Goal: Book appointment/travel/reservation

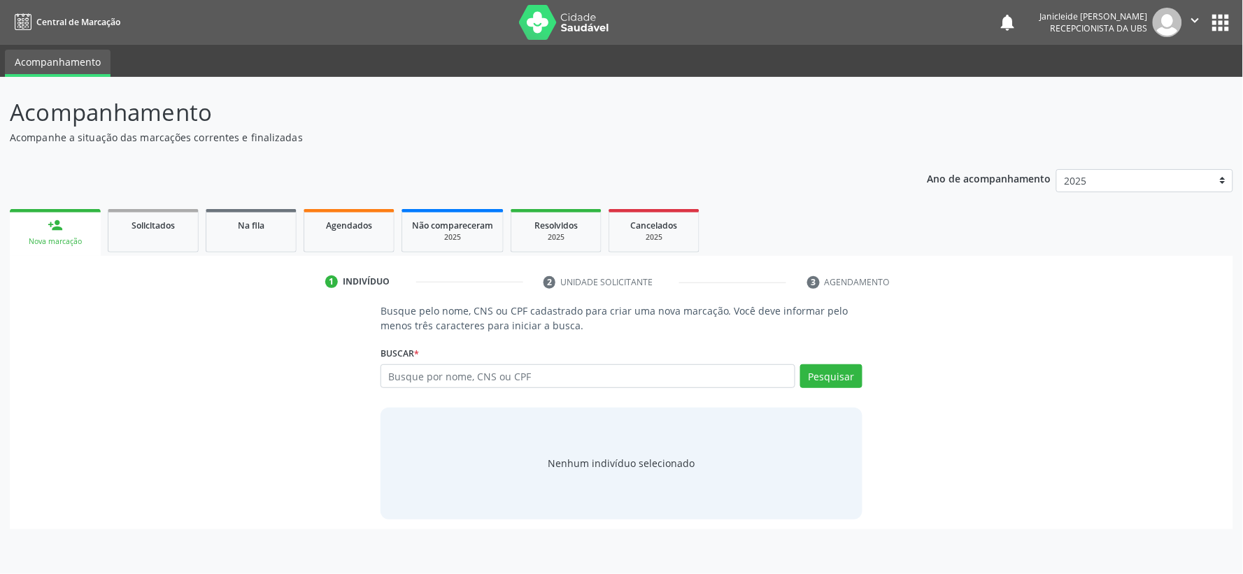
drag, startPoint x: 0, startPoint y: 0, endPoint x: 450, endPoint y: 375, distance: 585.4
click at [450, 375] on input "text" at bounding box center [587, 376] width 415 height 24
click at [846, 380] on button "Pesquisar" at bounding box center [831, 376] width 62 height 24
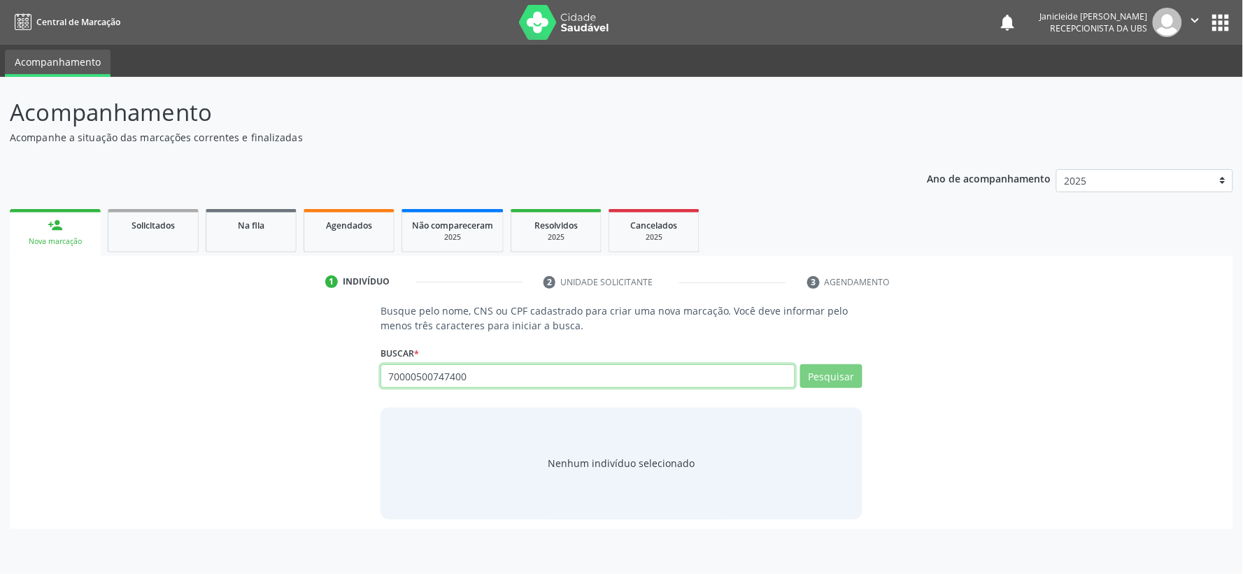
click at [528, 373] on input "70000500747400" at bounding box center [587, 376] width 415 height 24
type input "700005007474007"
click at [540, 367] on input "700005007474007" at bounding box center [587, 376] width 415 height 24
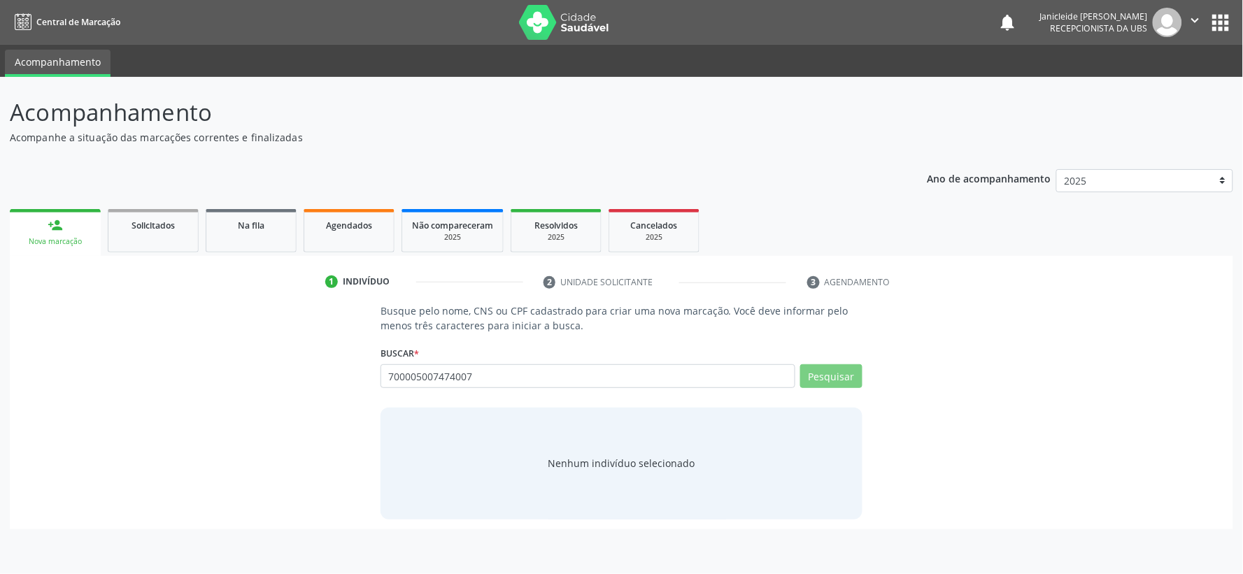
drag, startPoint x: 540, startPoint y: 367, endPoint x: 284, endPoint y: 371, distance: 256.0
type input "700005007474007"
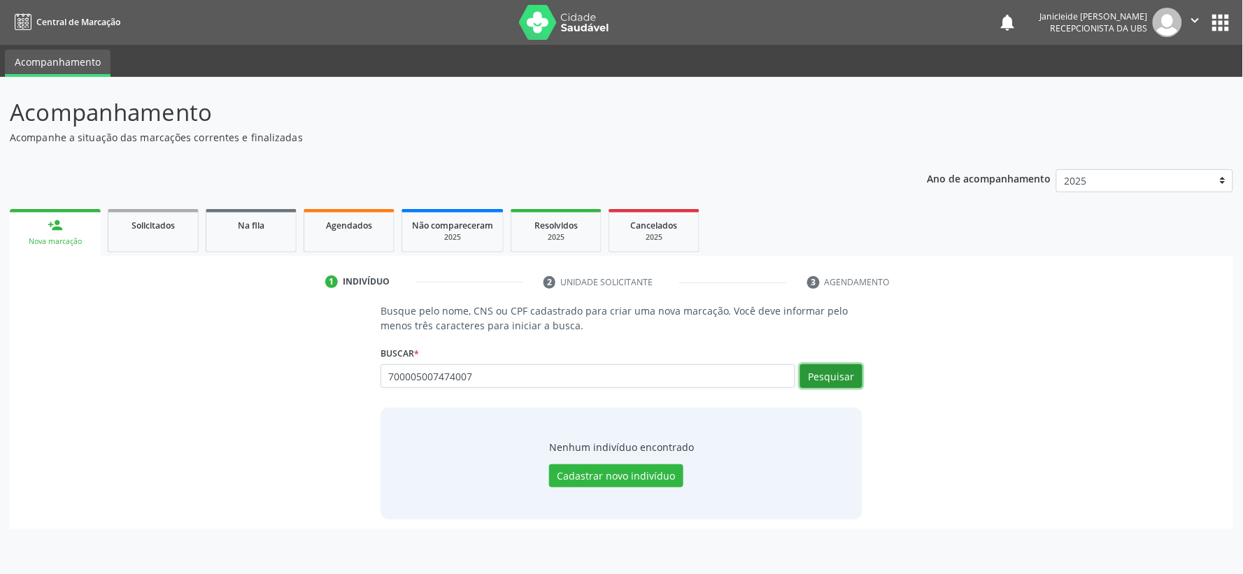
click at [834, 379] on button "Pesquisar" at bounding box center [831, 376] width 62 height 24
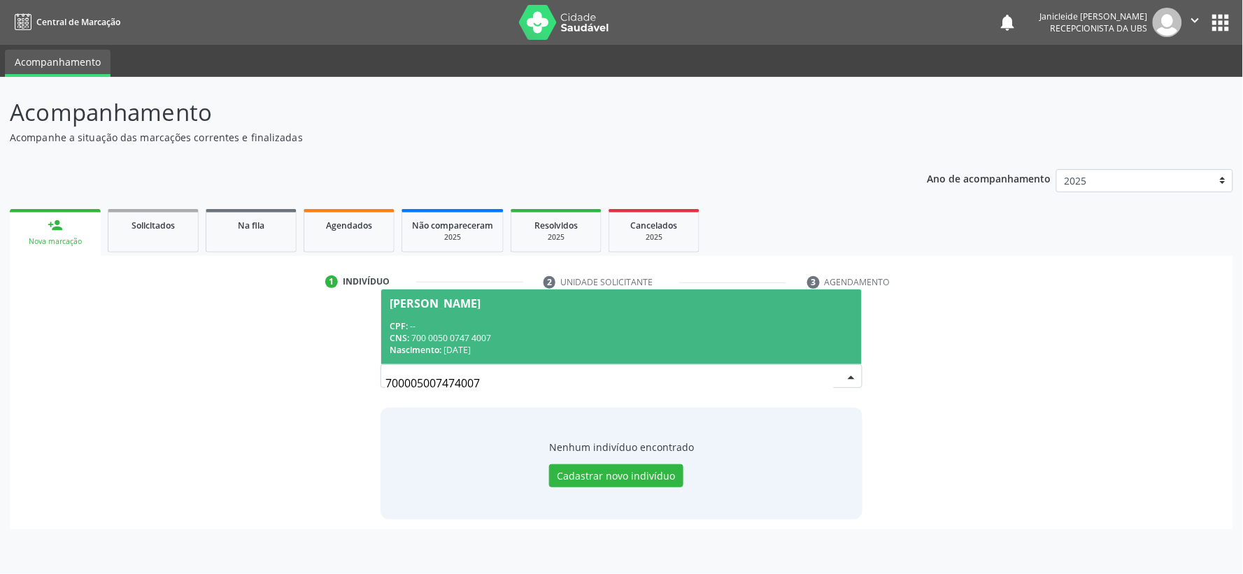
click at [450, 339] on div "CNS: 700 0050 0747 4007" at bounding box center [621, 338] width 464 height 12
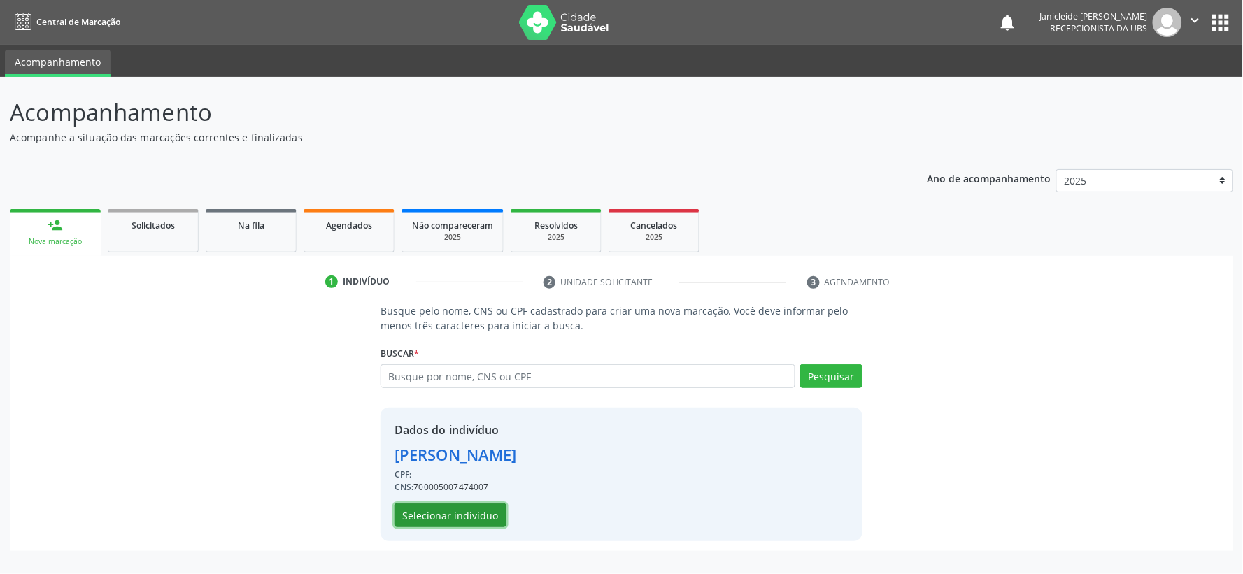
click at [442, 516] on button "Selecionar indivíduo" at bounding box center [450, 515] width 112 height 24
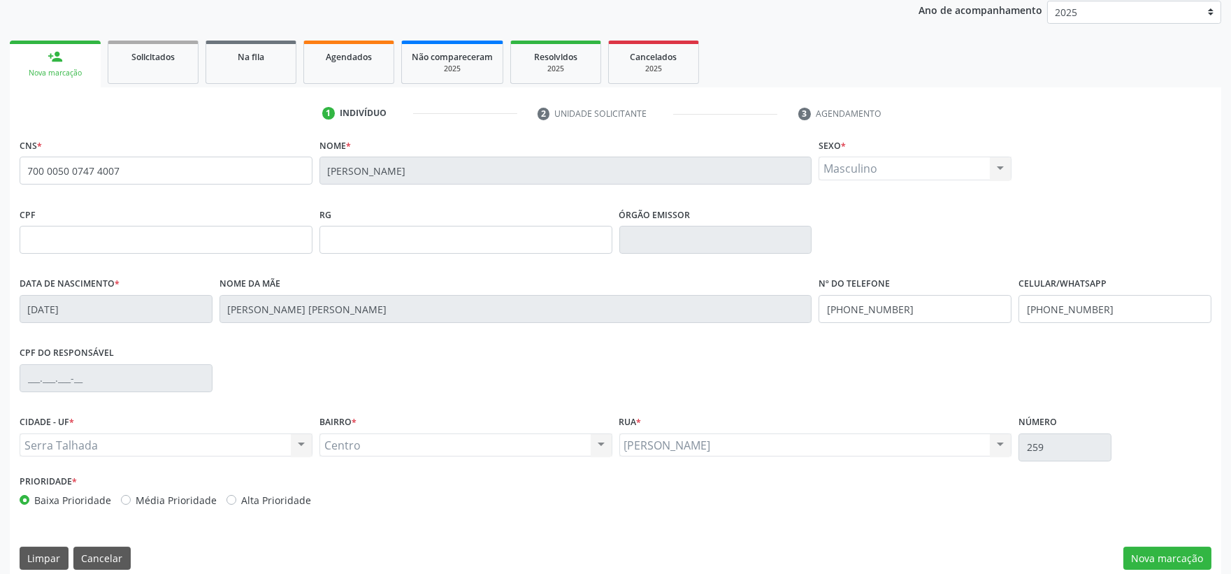
scroll to position [183, 0]
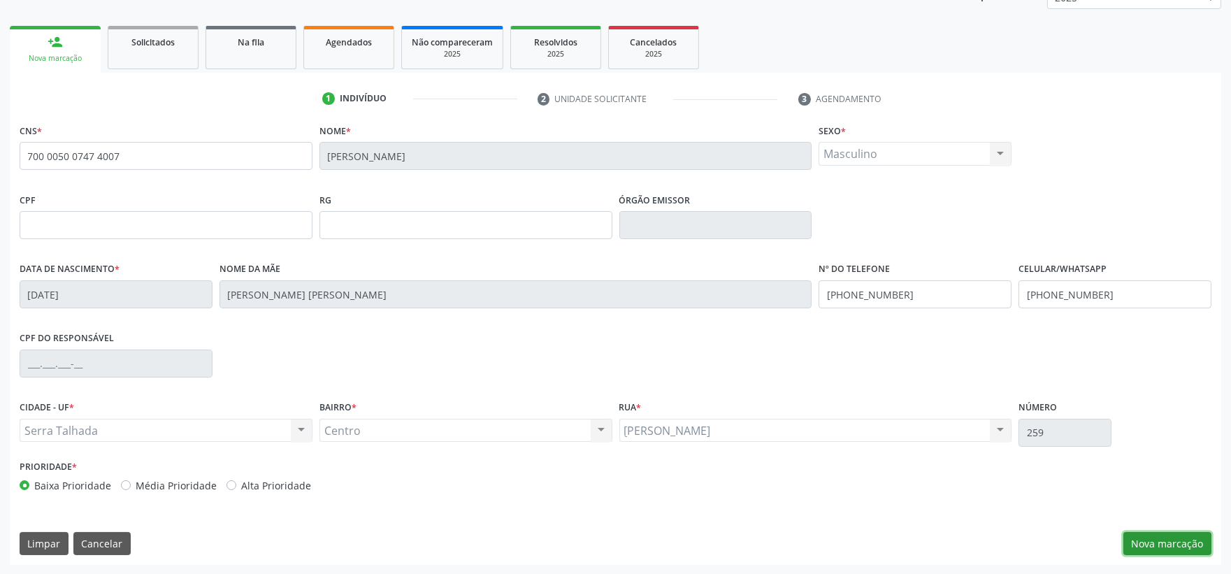
click at [1161, 545] on button "Nova marcação" at bounding box center [1168, 544] width 88 height 24
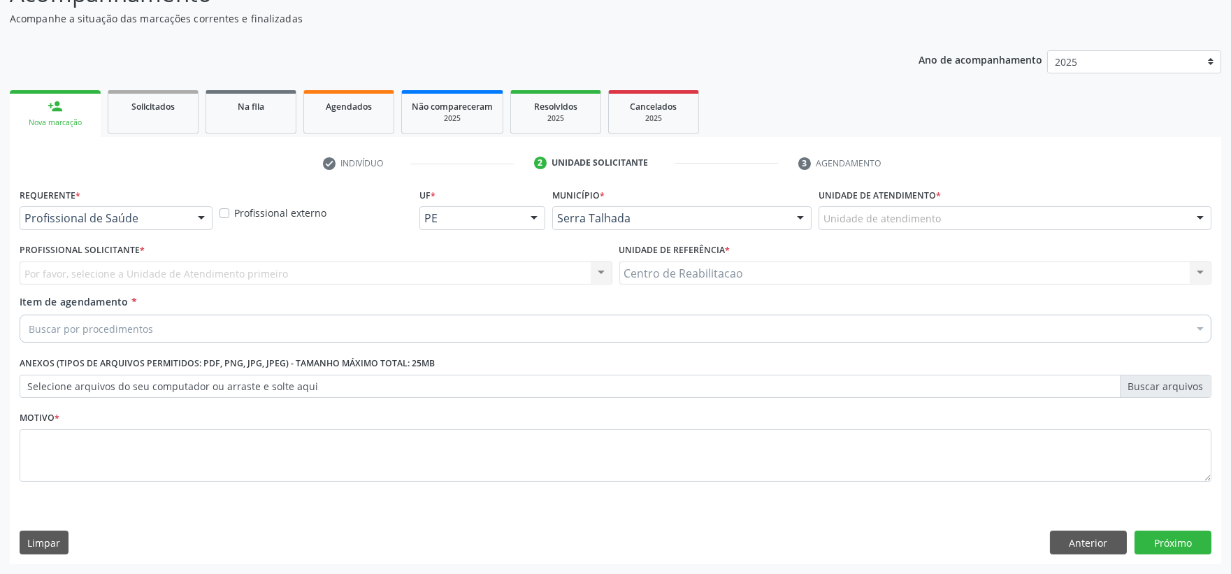
scroll to position [119, 0]
click at [194, 220] on div at bounding box center [201, 219] width 21 height 24
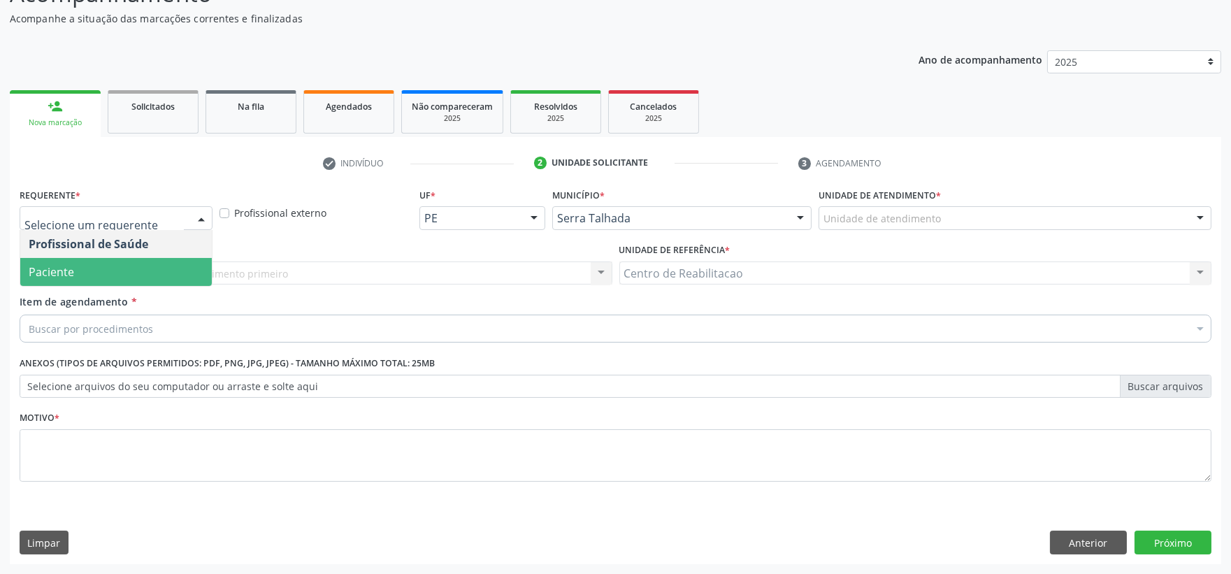
click at [112, 266] on span "Paciente" at bounding box center [116, 272] width 192 height 28
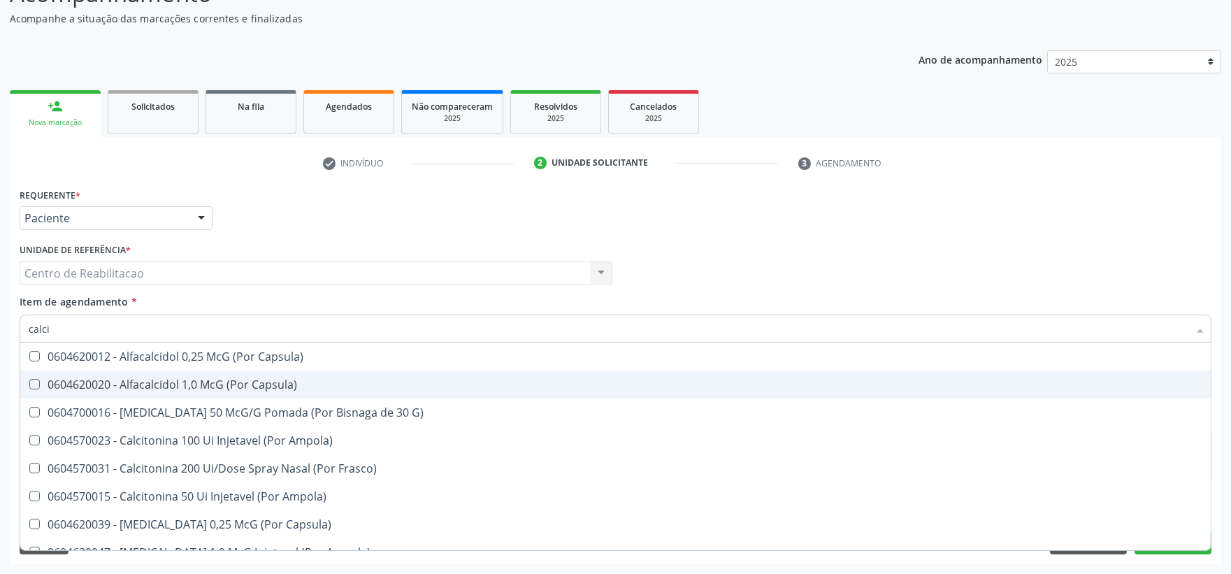
type input "calcio"
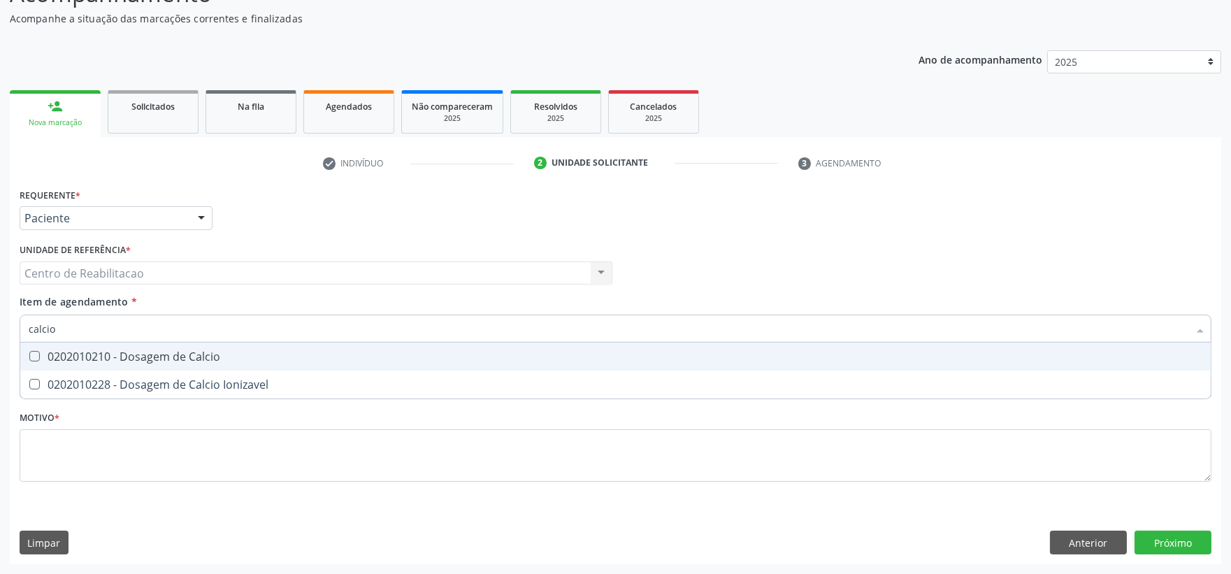
click at [36, 355] on Calcio at bounding box center [34, 356] width 10 height 10
click at [29, 355] on Calcio "checkbox" at bounding box center [24, 356] width 9 height 9
checkbox Calcio "true"
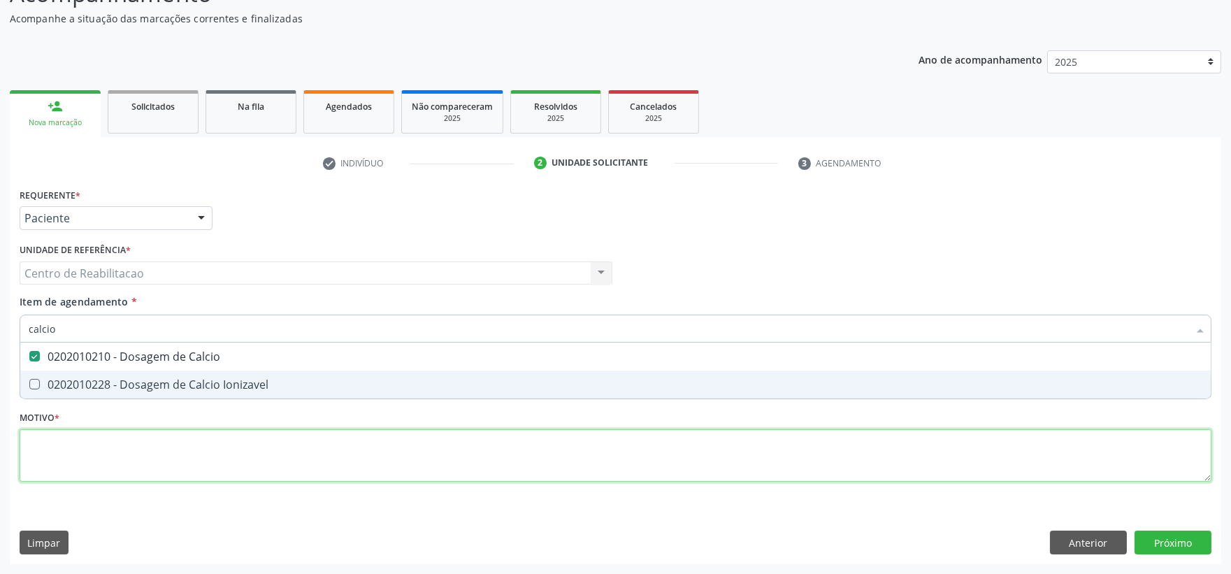
click at [140, 458] on div "Requerente * Paciente Profissional de Saúde Paciente Nenhum resultado encontrad…" at bounding box center [616, 343] width 1192 height 317
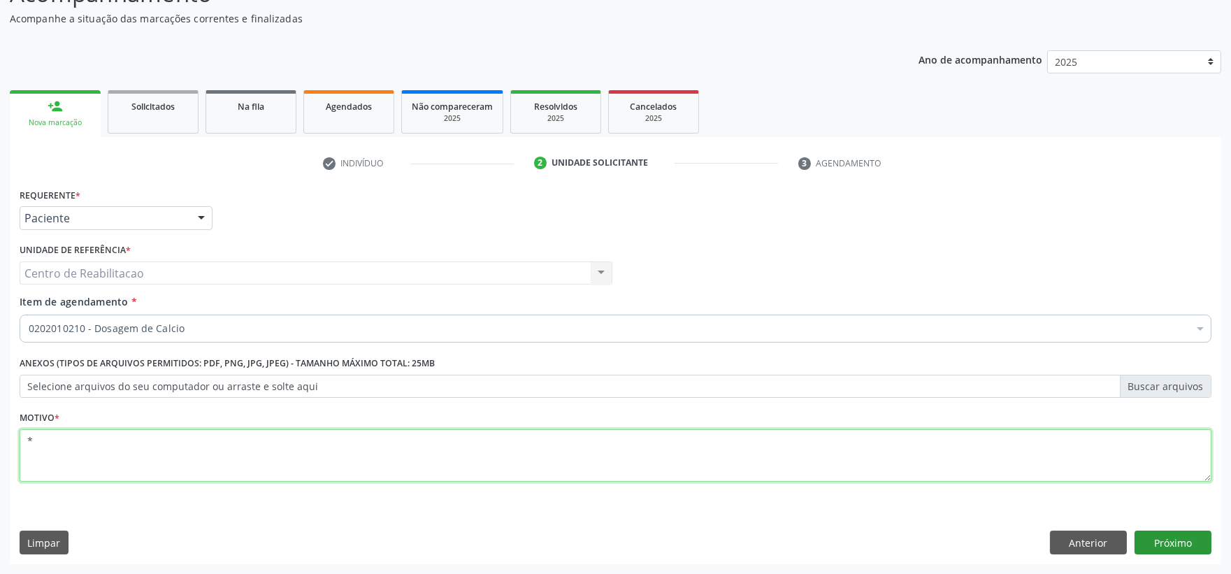
type textarea "*"
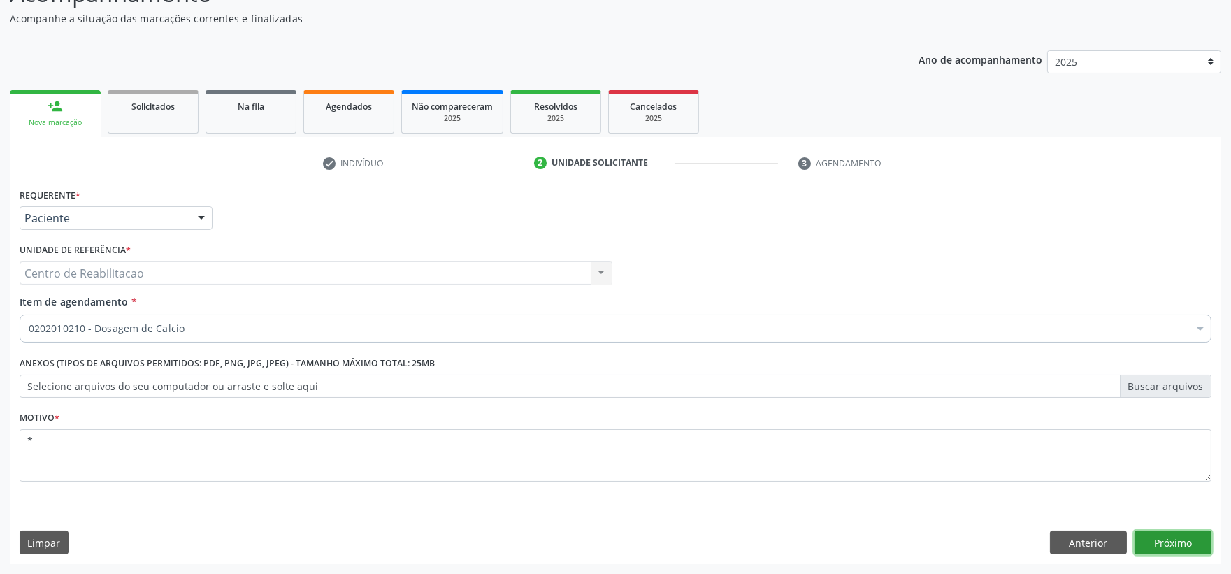
click at [1186, 546] on button "Próximo" at bounding box center [1173, 543] width 77 height 24
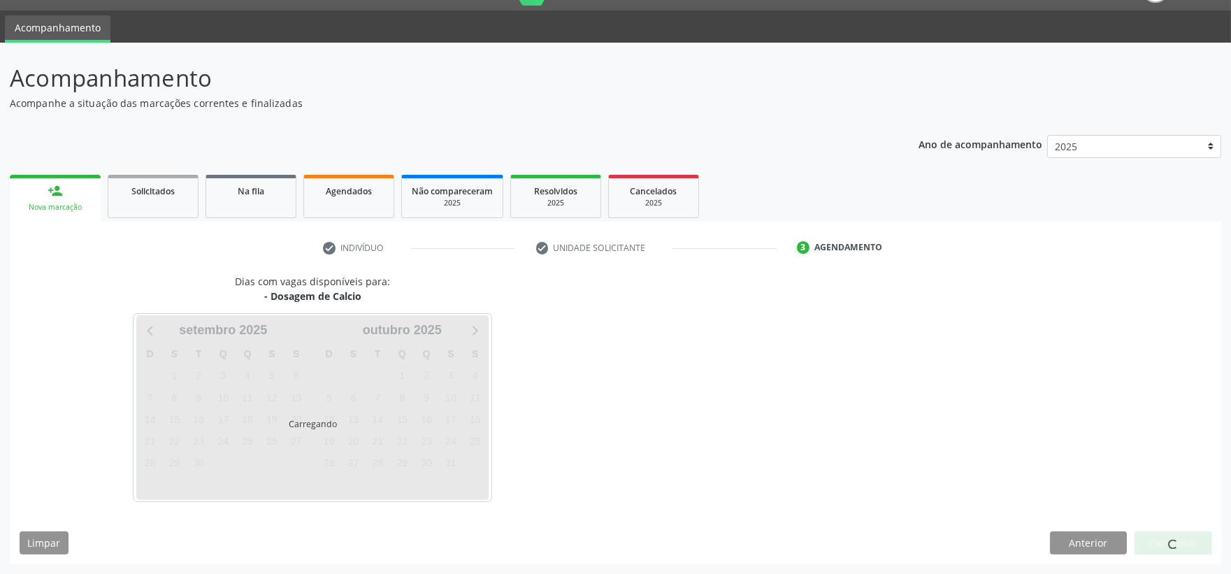
scroll to position [34, 0]
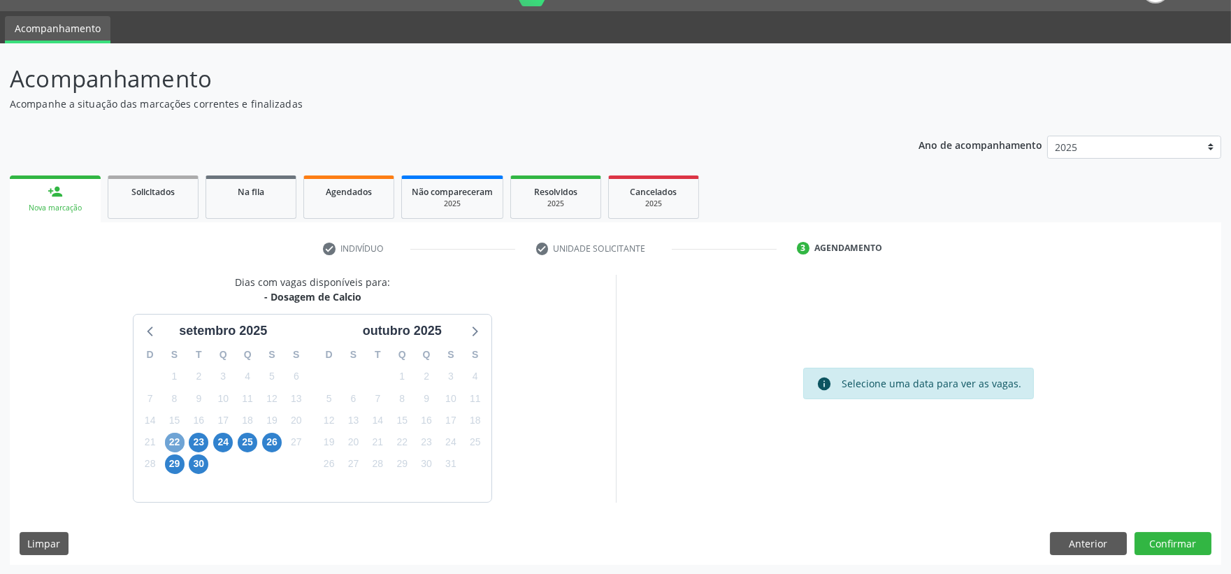
click at [180, 442] on span "22" at bounding box center [175, 443] width 20 height 20
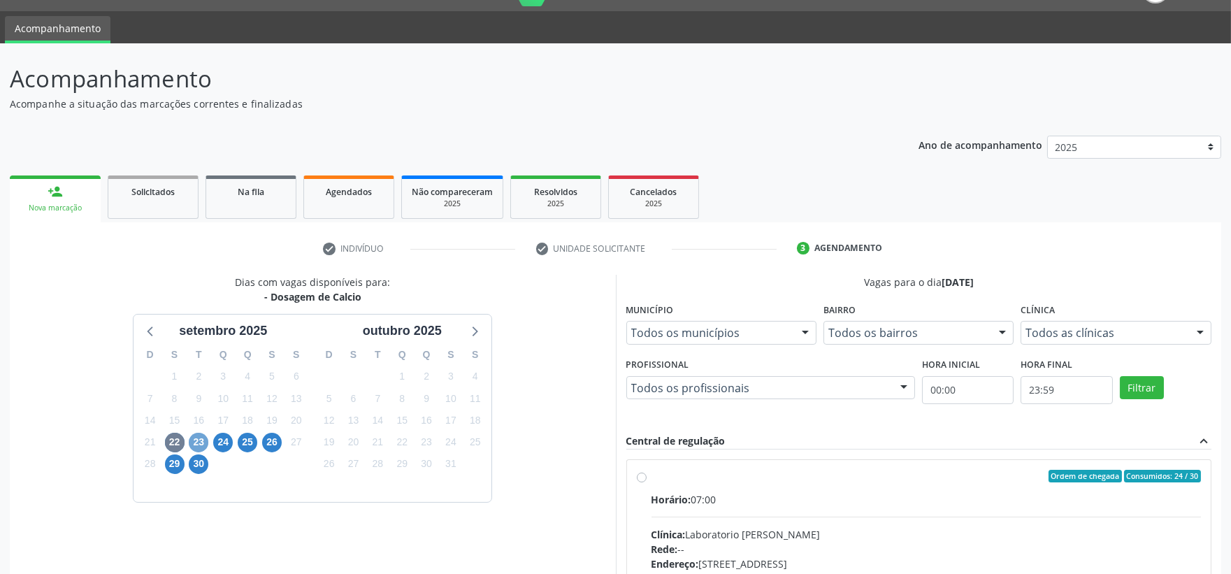
click at [199, 441] on span "23" at bounding box center [199, 443] width 20 height 20
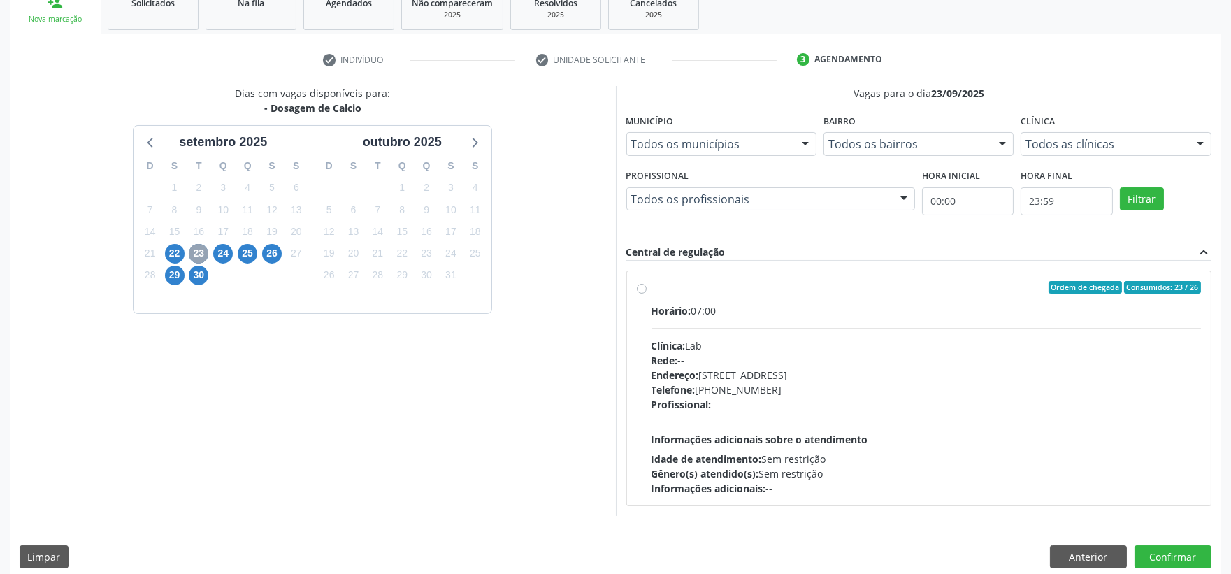
scroll to position [236, 0]
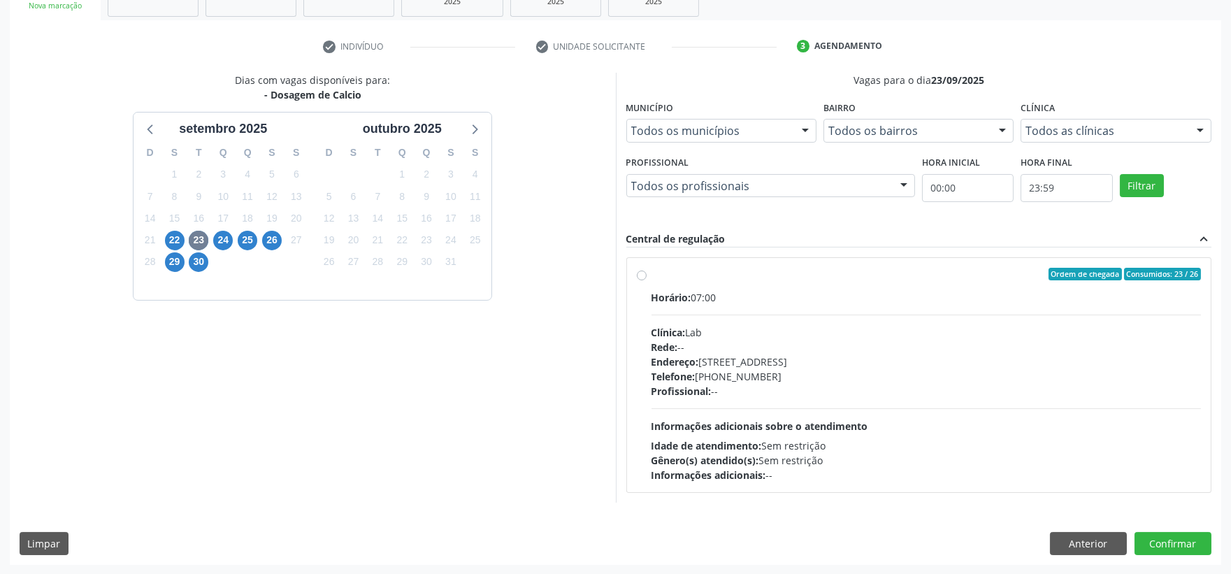
click at [652, 275] on label "Ordem de chegada Consumidos: 23 / 26 Horário: 07:00 Clínica: Lab Rede: -- Ender…" at bounding box center [927, 375] width 550 height 215
click at [640, 275] on input "Ordem de chegada Consumidos: 23 / 26 Horário: 07:00 Clínica: Lab Rede: -- Ender…" at bounding box center [642, 274] width 10 height 13
radio input "true"
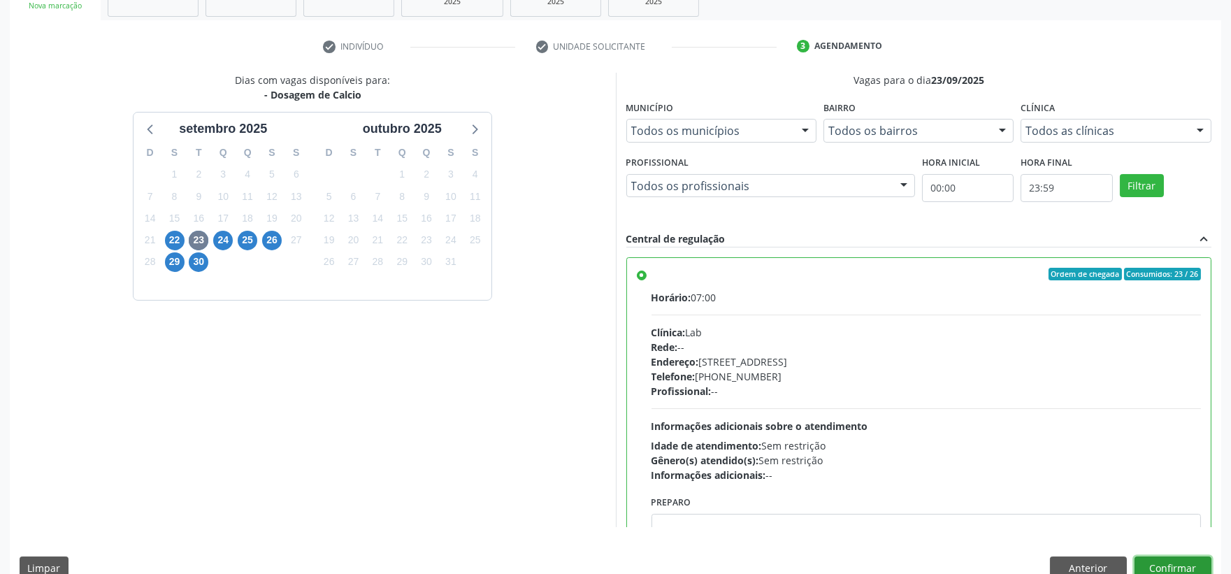
click at [1180, 560] on button "Confirmar" at bounding box center [1173, 569] width 77 height 24
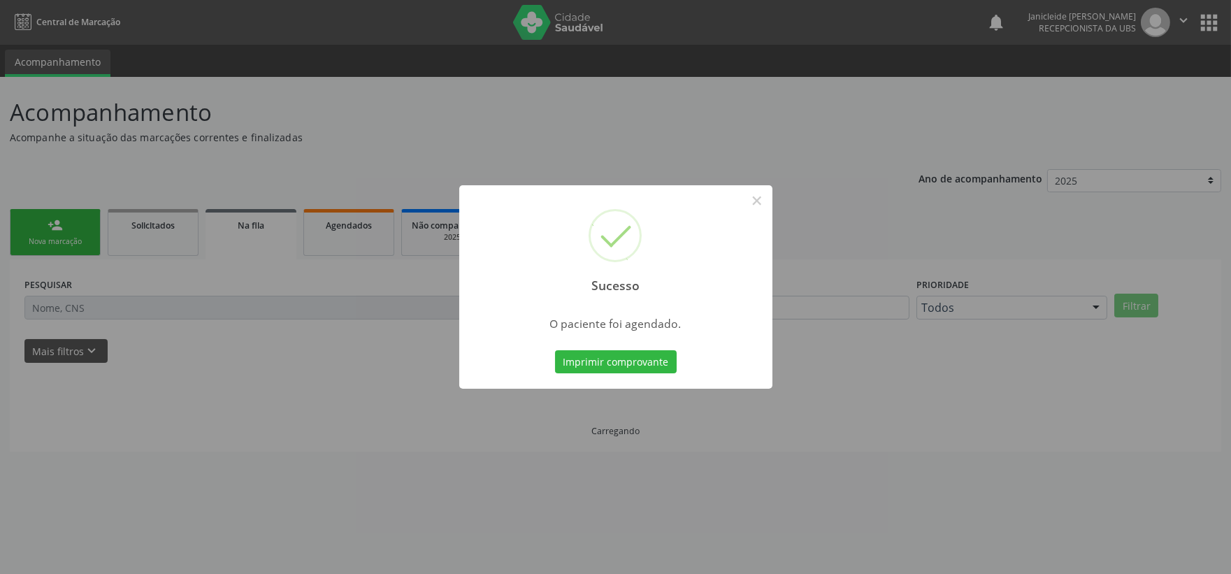
scroll to position [0, 0]
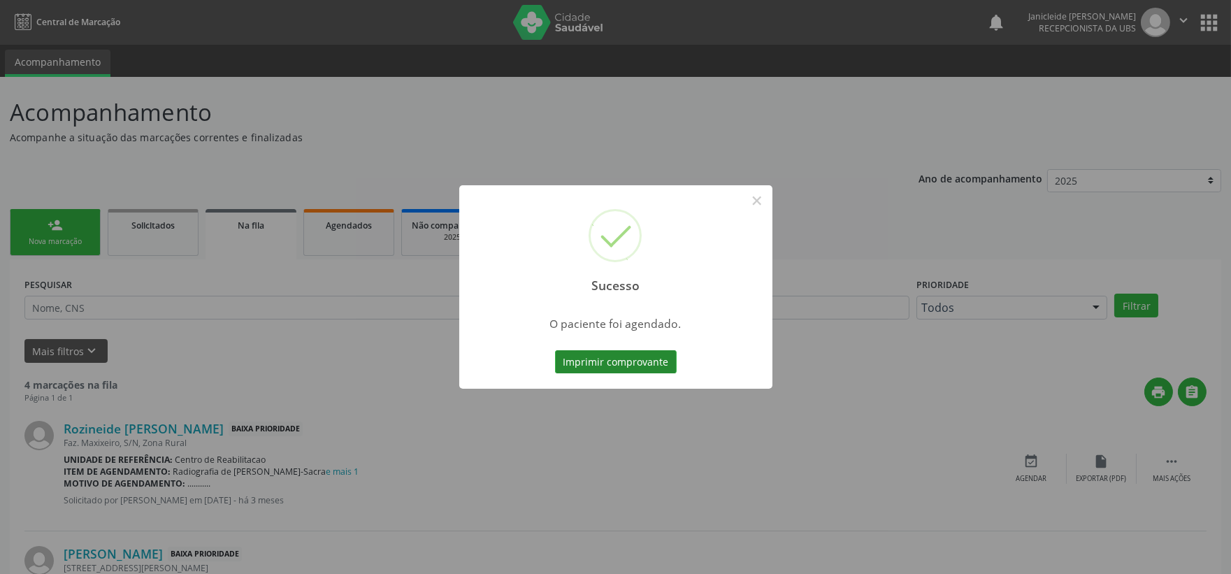
click at [641, 352] on button "Imprimir comprovante" at bounding box center [616, 362] width 122 height 24
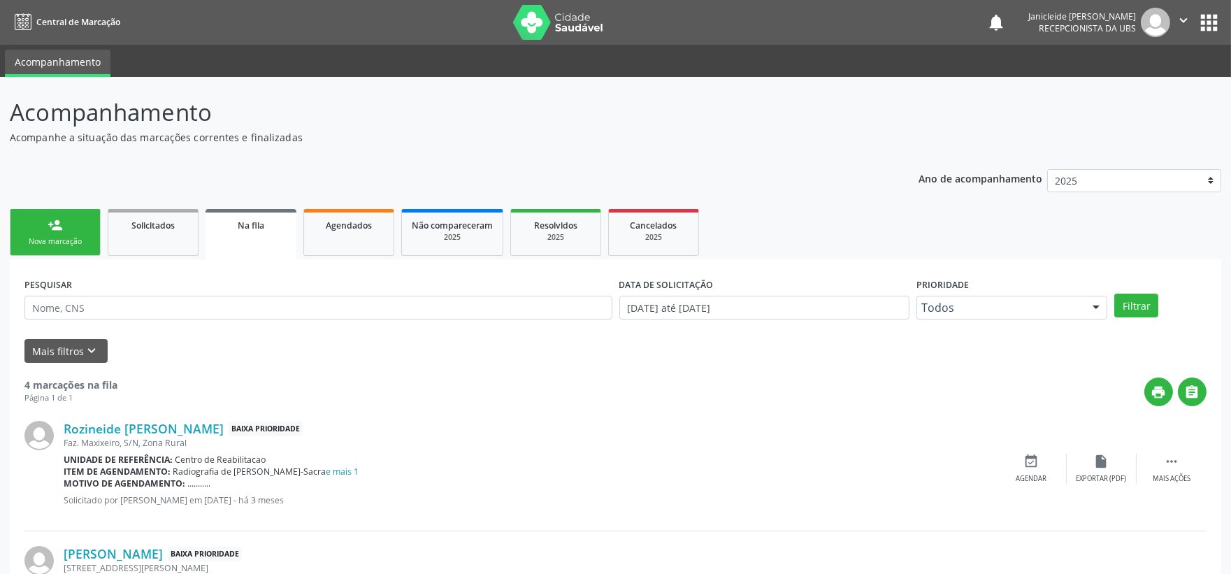
click at [1217, 25] on button "apps" at bounding box center [1209, 22] width 24 height 24
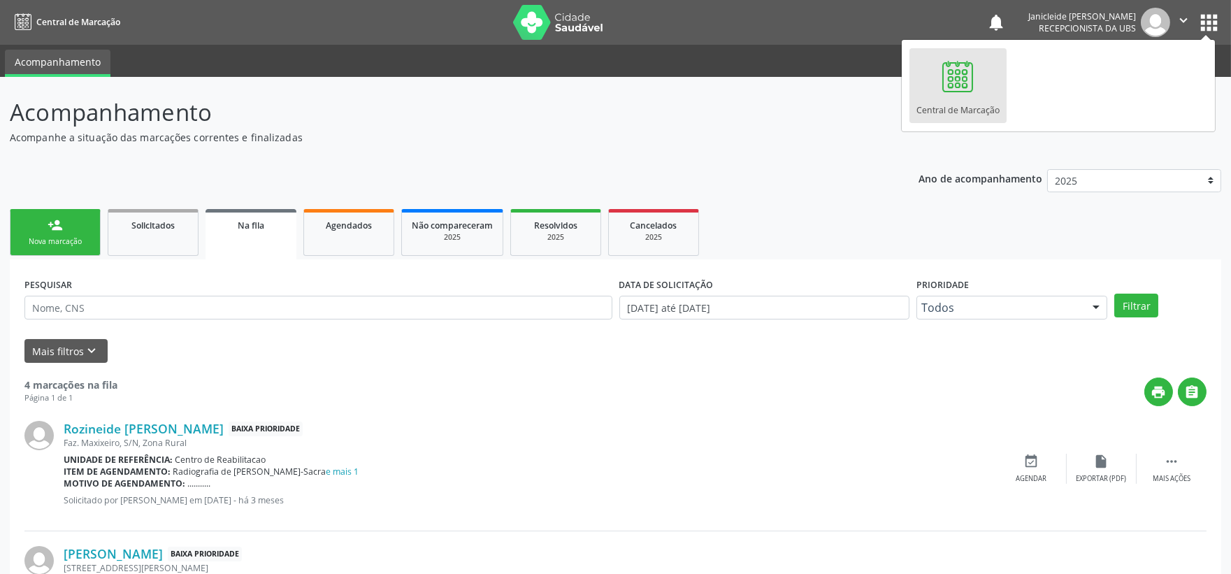
click at [1184, 37] on nav "Central de Marcação notifications [PERSON_NAME] Recepcionista da UBS  Configur…" at bounding box center [615, 22] width 1231 height 45
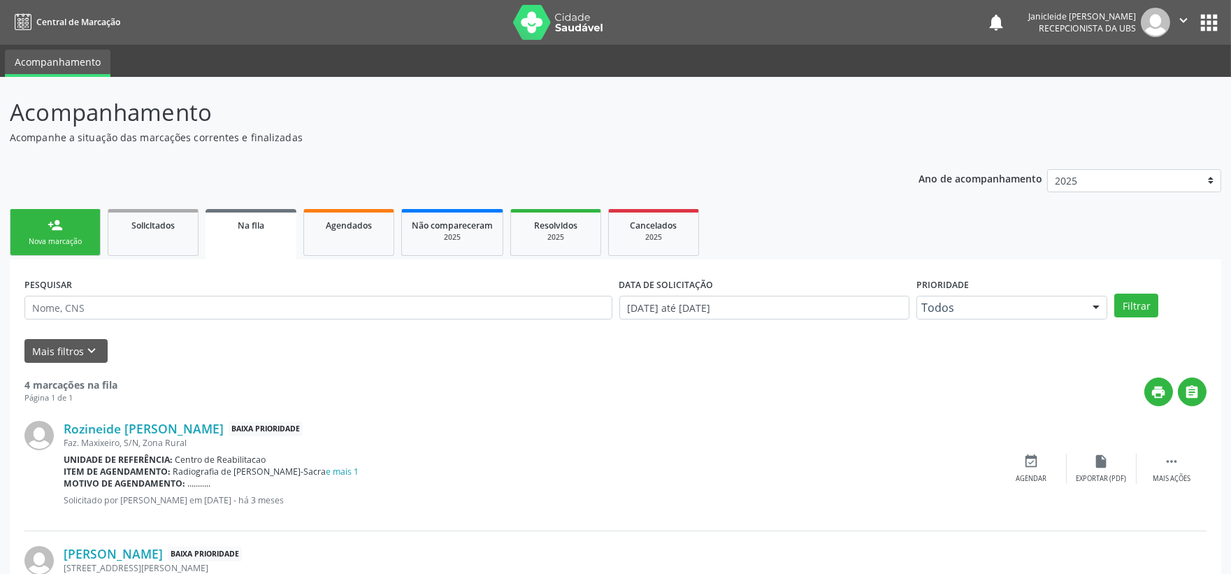
click at [1184, 19] on icon "" at bounding box center [1183, 20] width 15 height 15
click at [1158, 83] on link "Sair" at bounding box center [1148, 86] width 97 height 20
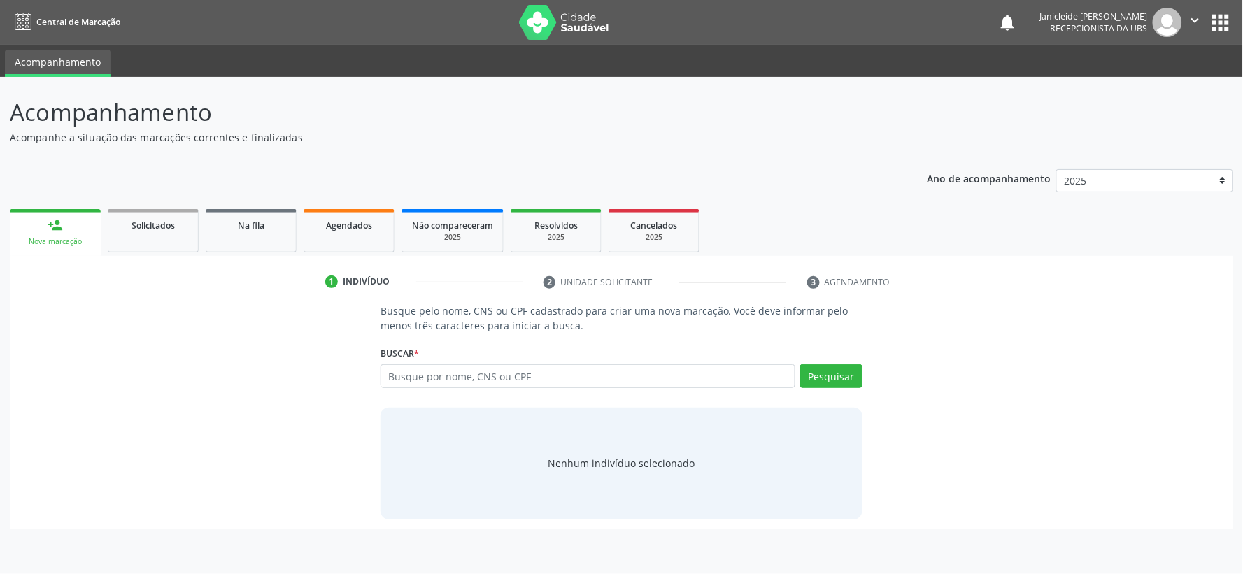
click at [488, 372] on input "text" at bounding box center [587, 376] width 415 height 24
click at [485, 379] on input "text" at bounding box center [587, 376] width 415 height 24
click at [485, 383] on input "text" at bounding box center [587, 376] width 415 height 24
click at [480, 375] on input "text" at bounding box center [587, 376] width 415 height 24
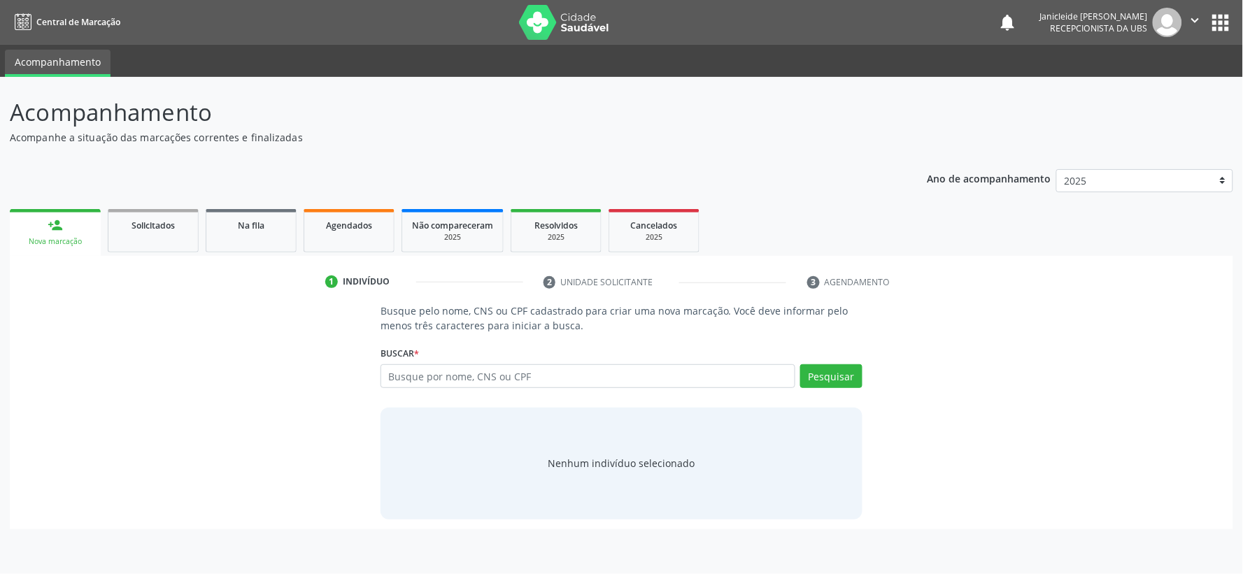
click at [476, 378] on input "text" at bounding box center [587, 376] width 415 height 24
click at [455, 378] on input "text" at bounding box center [587, 376] width 415 height 24
click at [411, 368] on input "text" at bounding box center [587, 376] width 415 height 24
click at [414, 378] on input "text" at bounding box center [587, 376] width 415 height 24
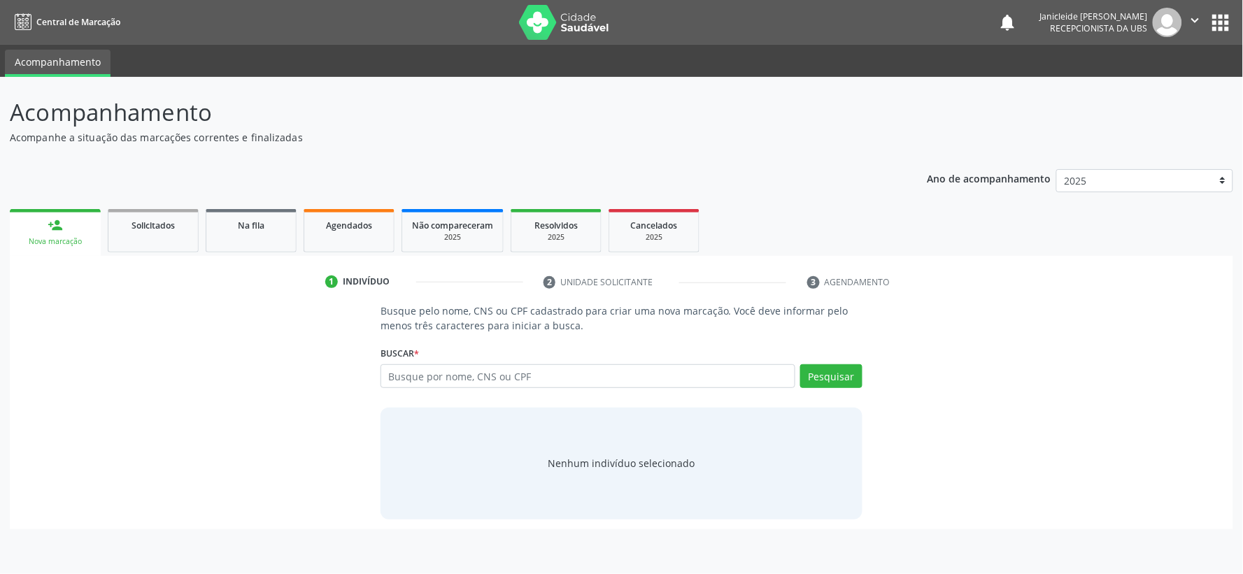
click at [407, 371] on input "text" at bounding box center [587, 376] width 415 height 24
click at [415, 375] on input "text" at bounding box center [587, 376] width 415 height 24
type input "maria das gracas silva"
click at [833, 373] on button "Pesquisar" at bounding box center [831, 376] width 62 height 24
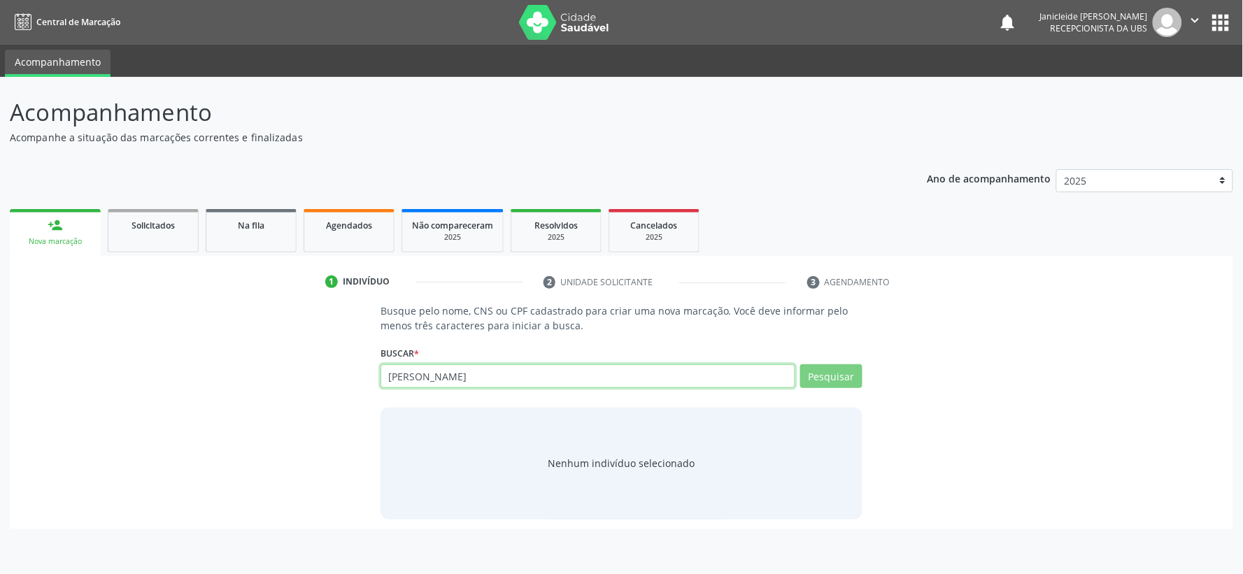
click at [525, 376] on input "maria das gracas silva" at bounding box center [587, 376] width 415 height 24
click at [566, 367] on input "maria das gracas silva" at bounding box center [587, 376] width 415 height 24
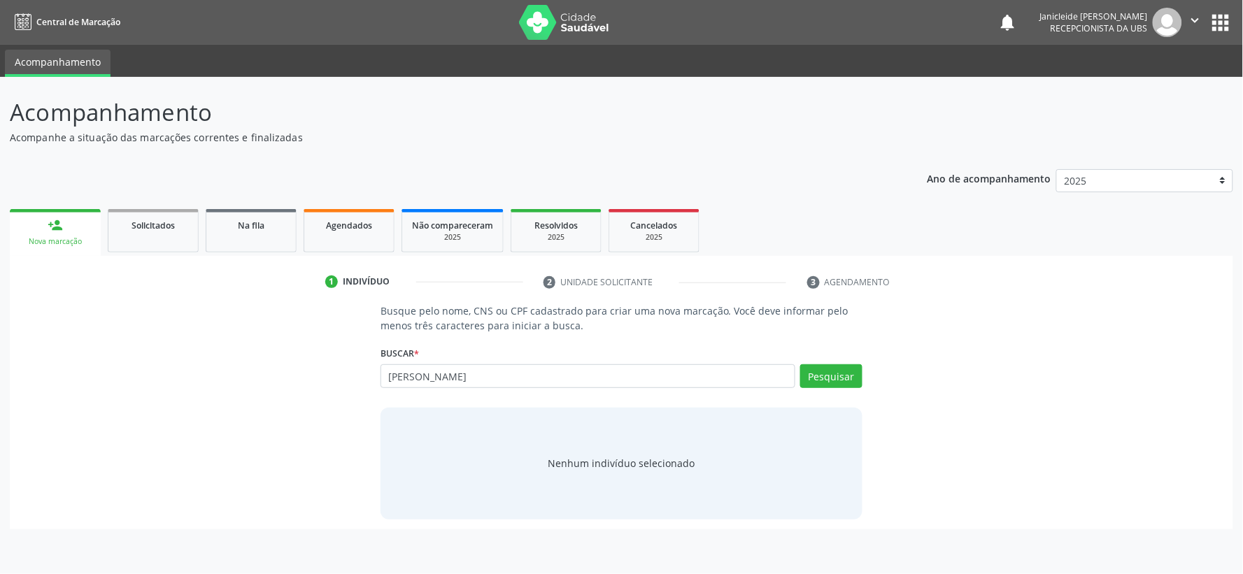
click at [566, 367] on div "maria das gracas silva Busque por nome, CNS ou CPF Maria das Gracas Silva CPF: …" at bounding box center [621, 381] width 482 height 34
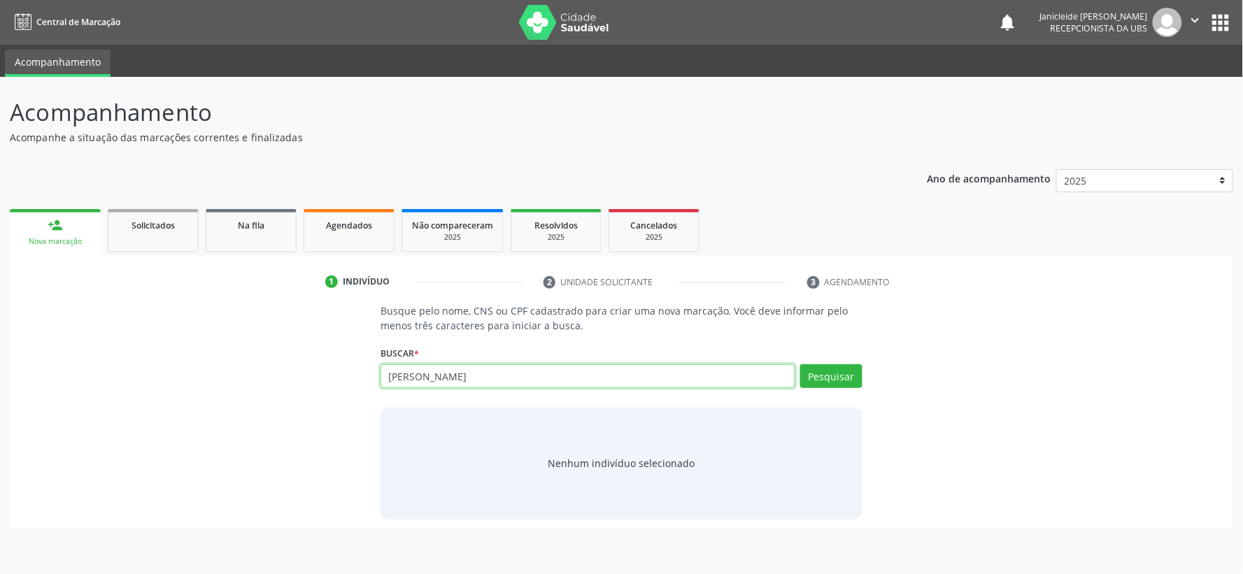
click at [544, 378] on input "maria das gracas silva" at bounding box center [587, 376] width 415 height 24
click at [543, 379] on input "maria das gracas silva" at bounding box center [587, 376] width 415 height 24
type input "m"
click at [526, 378] on input "text" at bounding box center [587, 376] width 415 height 24
paste input "204369001250001"
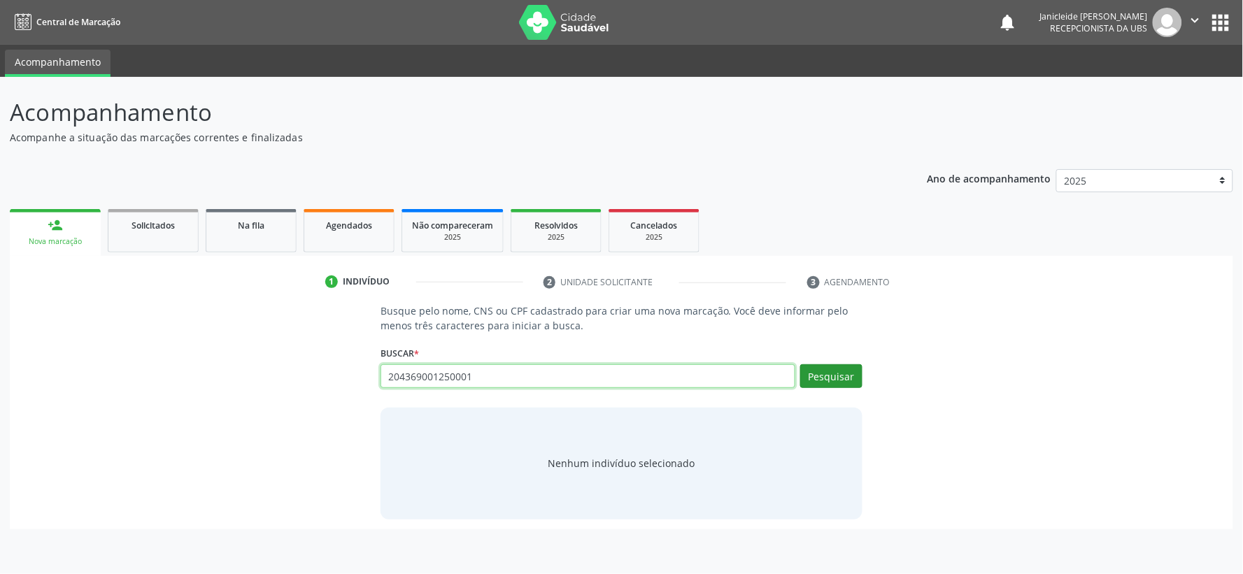
type input "204369001250001"
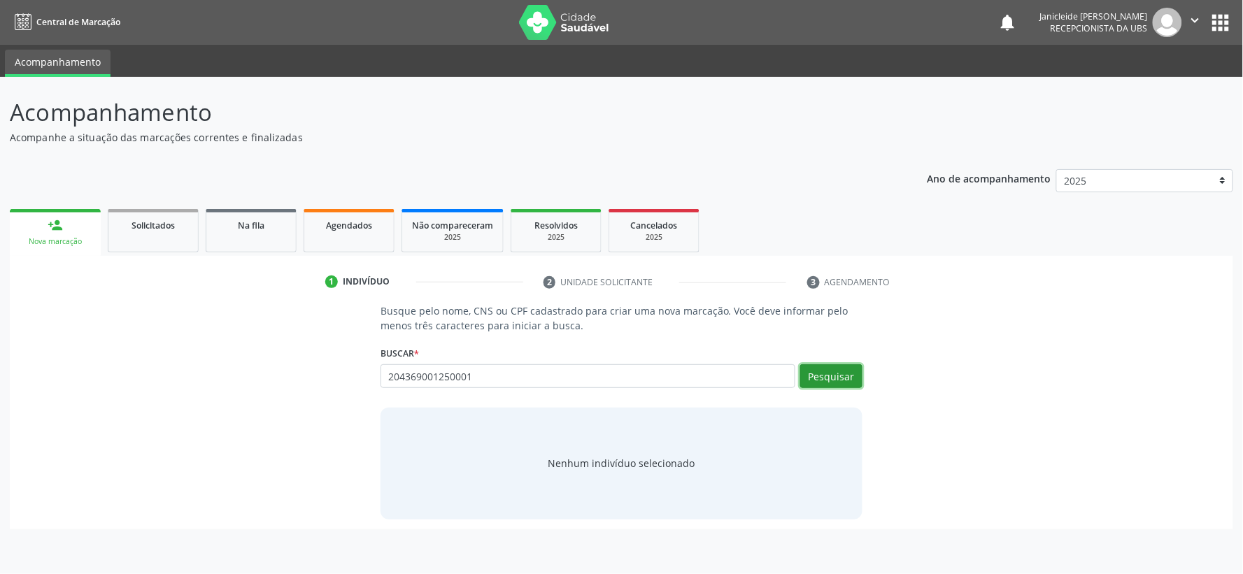
click at [841, 380] on button "Pesquisar" at bounding box center [831, 376] width 62 height 24
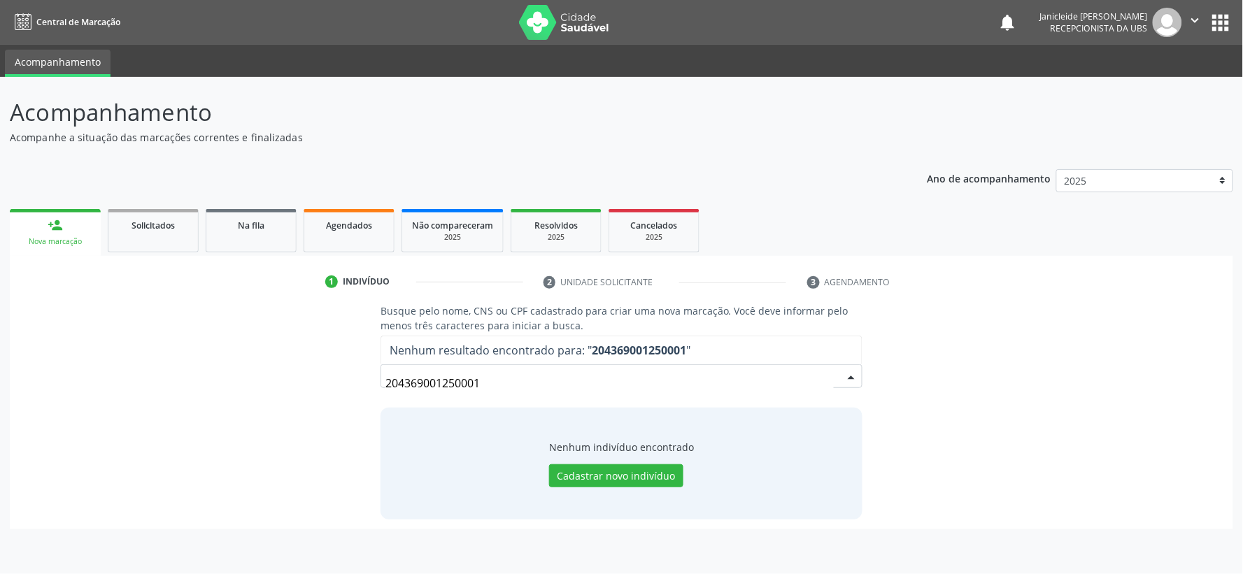
click at [494, 383] on input "204369001250001" at bounding box center [609, 383] width 448 height 28
click at [492, 383] on input "204369001250001" at bounding box center [609, 383] width 448 height 28
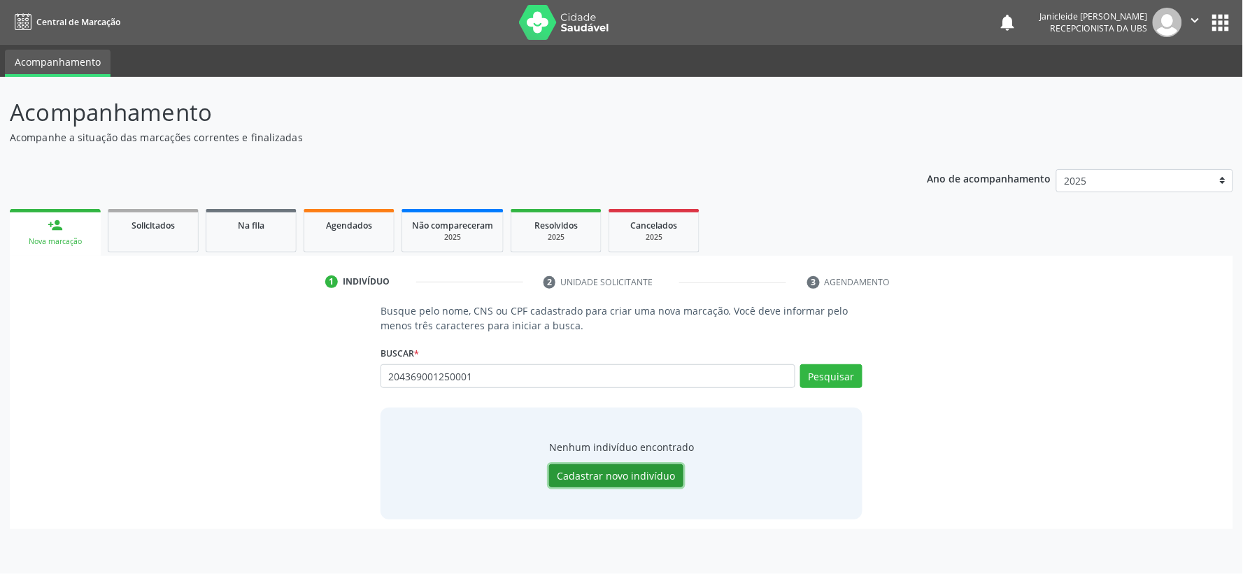
click at [631, 479] on button "Cadastrar novo indivíduo" at bounding box center [616, 476] width 134 height 24
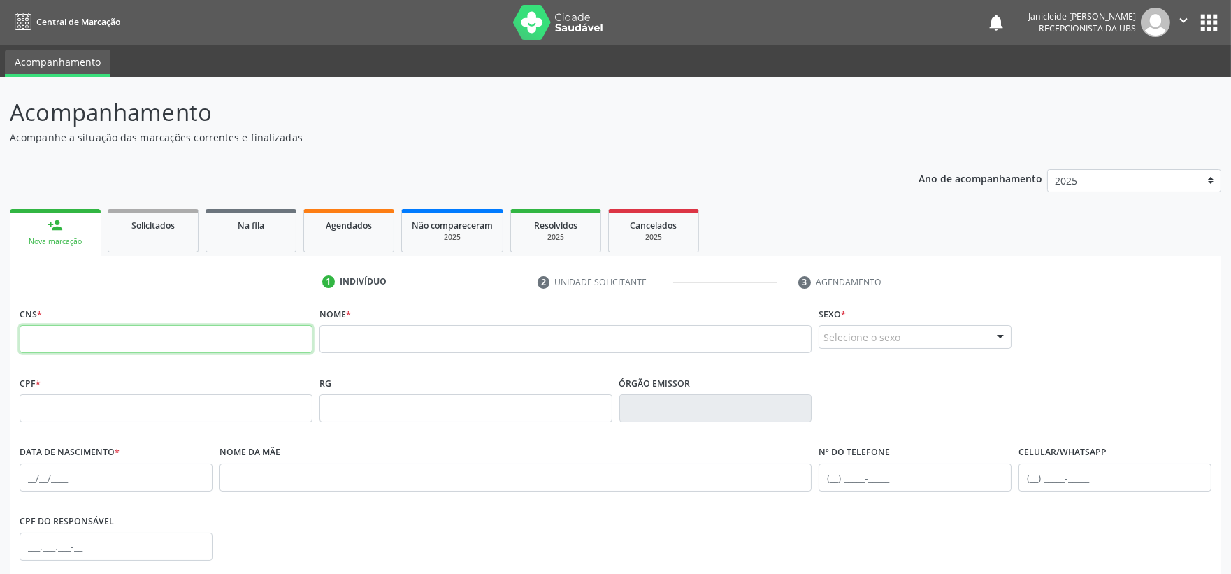
click at [187, 338] on input "text" at bounding box center [166, 339] width 293 height 28
paste input "204 3690 0125 0001"
type input "204 3690 0125 0001"
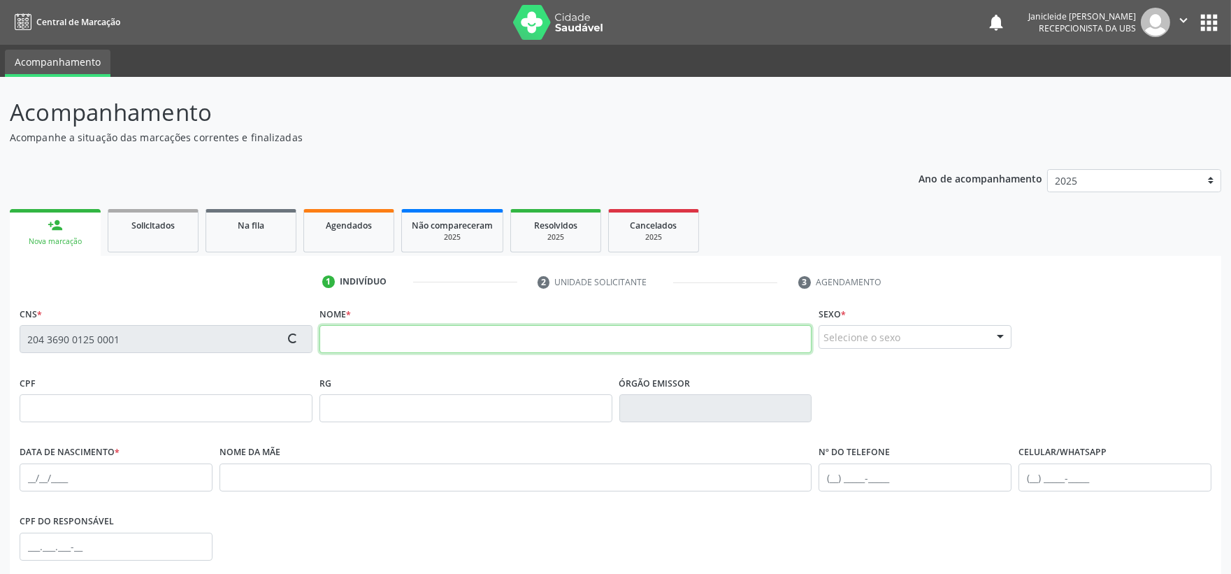
click at [464, 351] on input "text" at bounding box center [566, 339] width 493 height 28
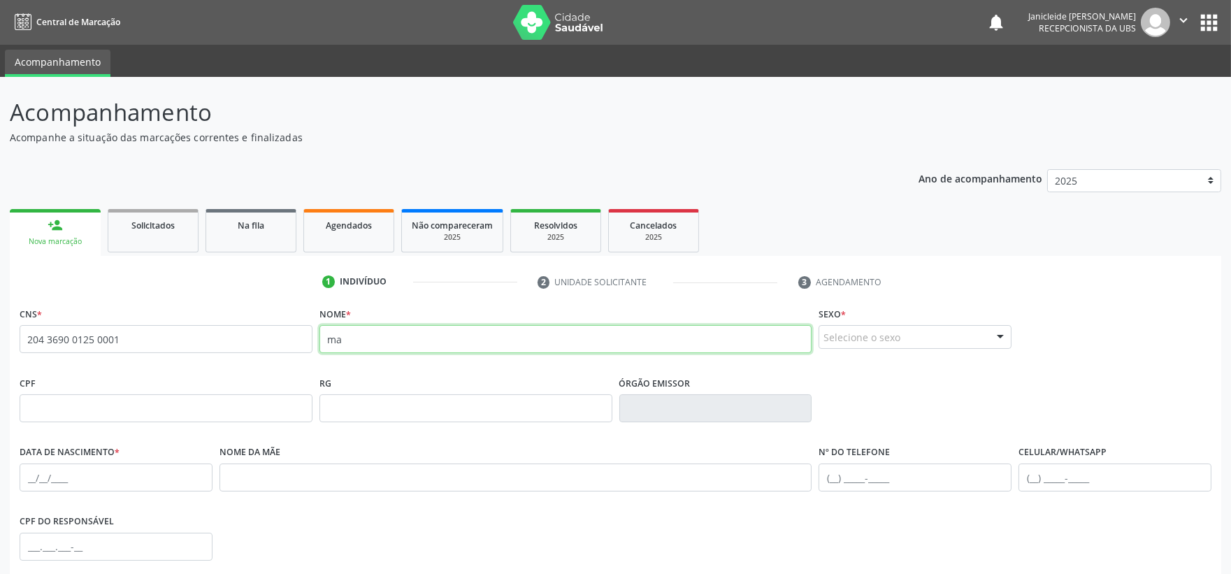
type input "m"
type input "MARIA DAS GRAÇAS SILVA"
click at [927, 337] on div "Selecione o sexo" at bounding box center [915, 337] width 193 height 24
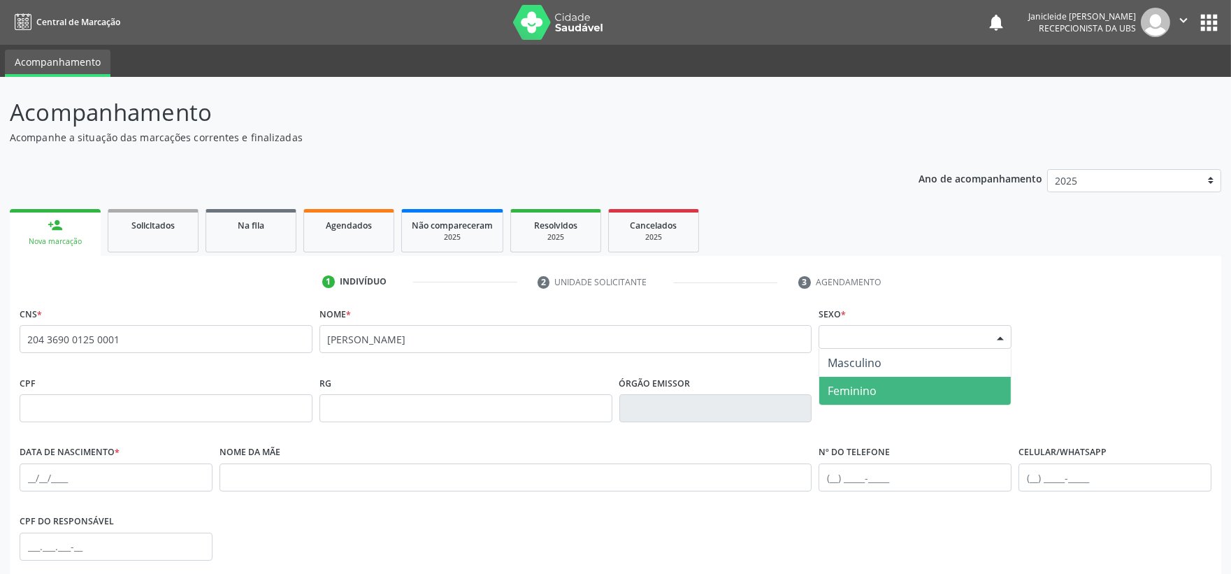
click at [856, 387] on span "Feminino" at bounding box center [852, 390] width 49 height 15
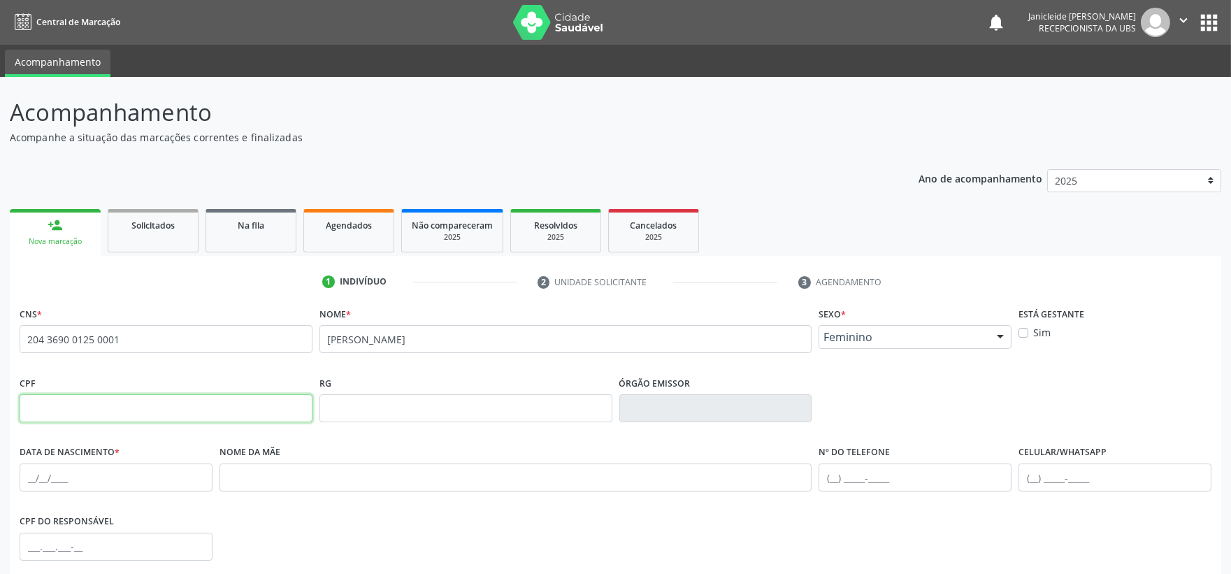
click at [185, 415] on input "text" at bounding box center [166, 408] width 293 height 28
click at [134, 409] on input "370.345.588-52" at bounding box center [166, 408] width 293 height 28
type input "3"
type input "370.345.885-20"
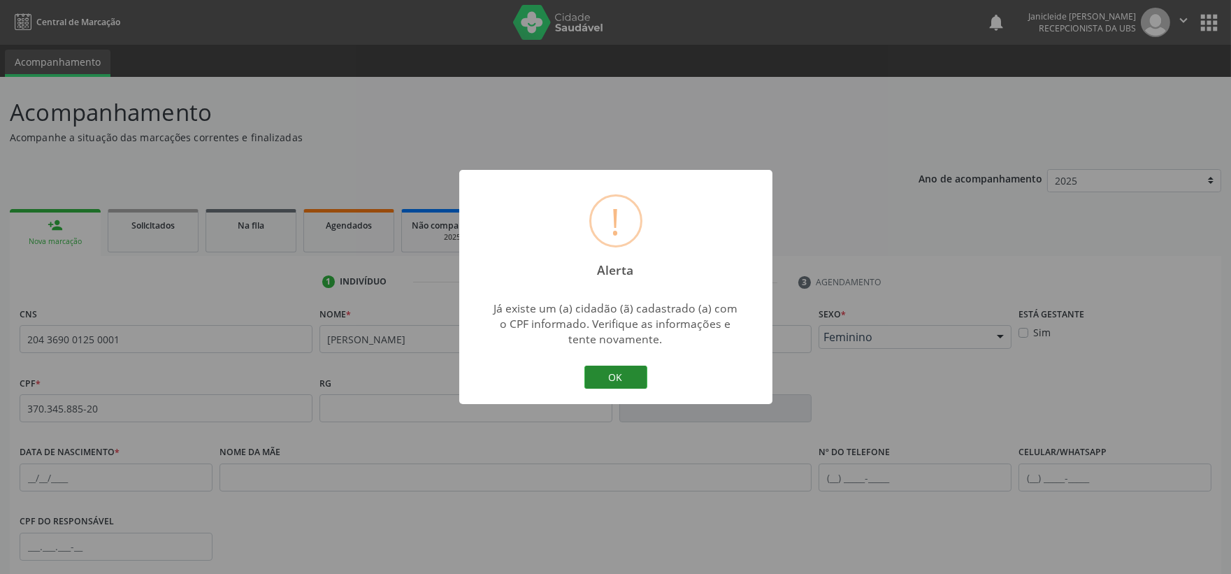
click at [603, 378] on button "OK" at bounding box center [616, 378] width 63 height 24
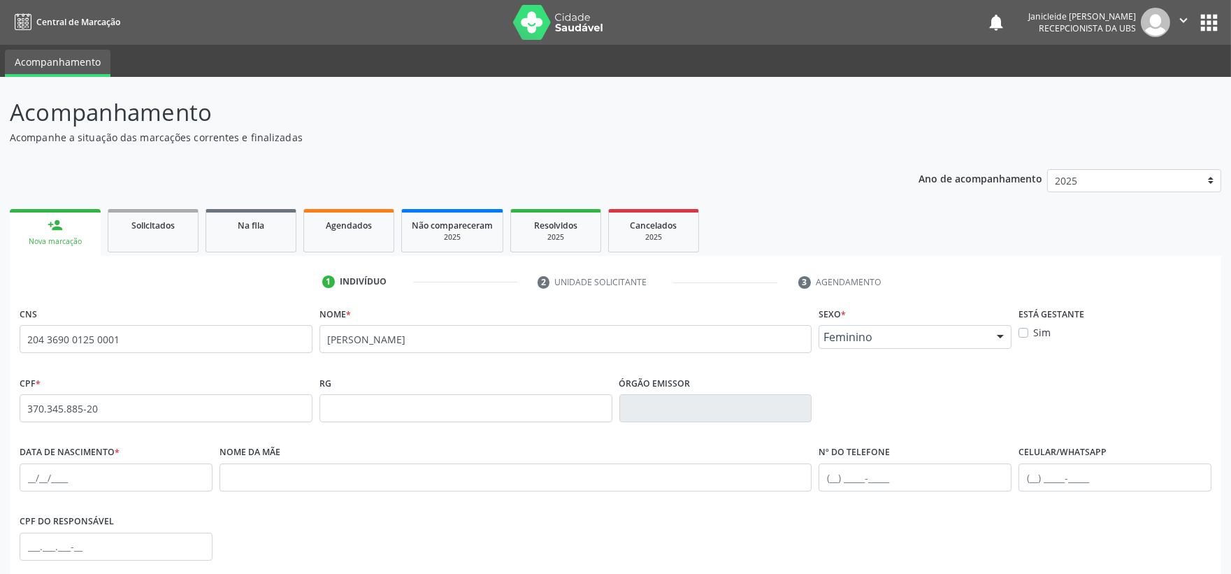
scroll to position [78, 0]
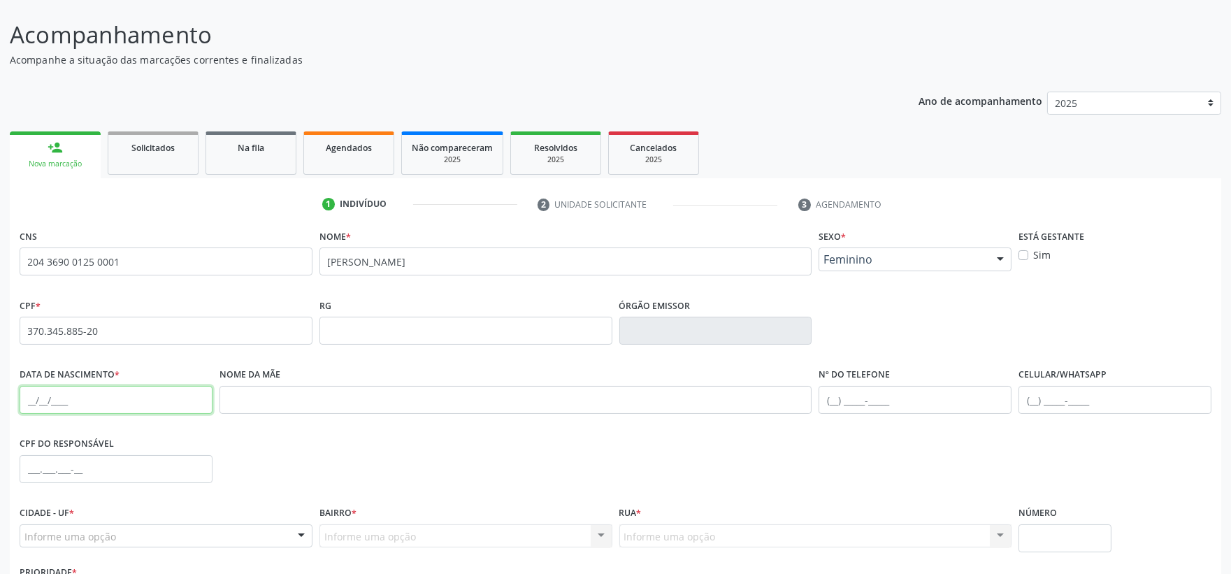
click at [22, 394] on input "text" at bounding box center [116, 400] width 193 height 28
type input "06/06/1963"
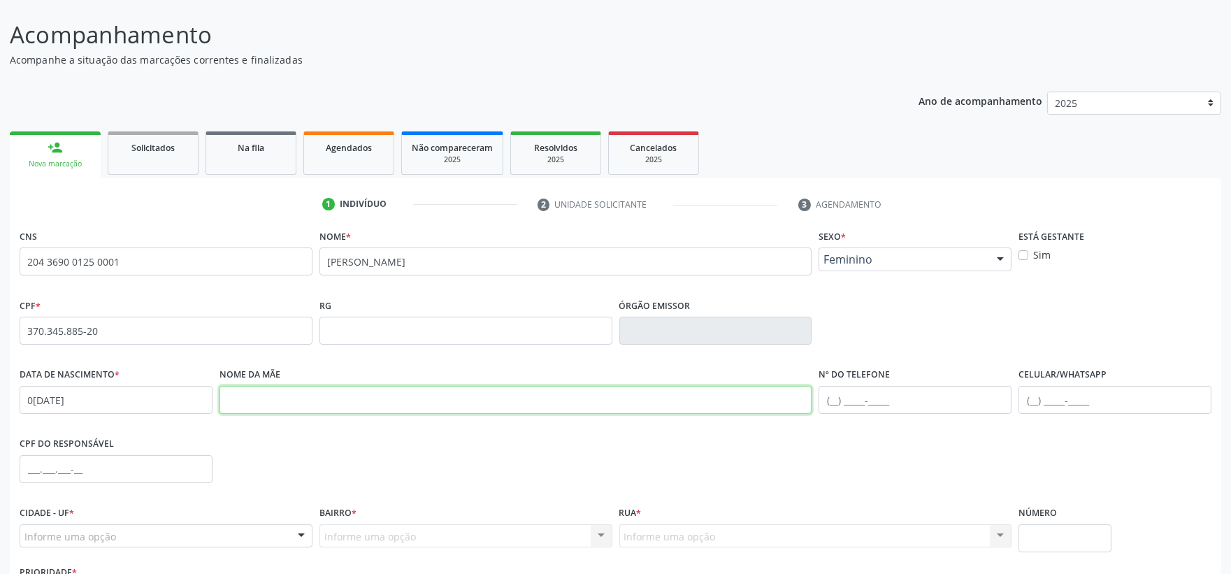
click at [296, 397] on input "text" at bounding box center [516, 400] width 593 height 28
type input "S"
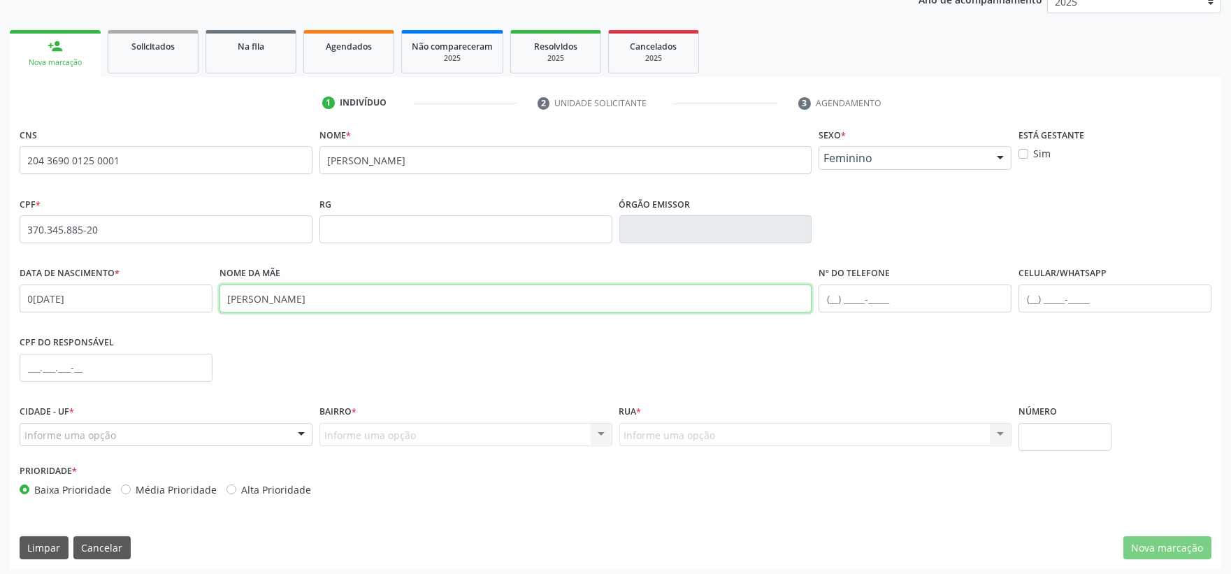
scroll to position [183, 0]
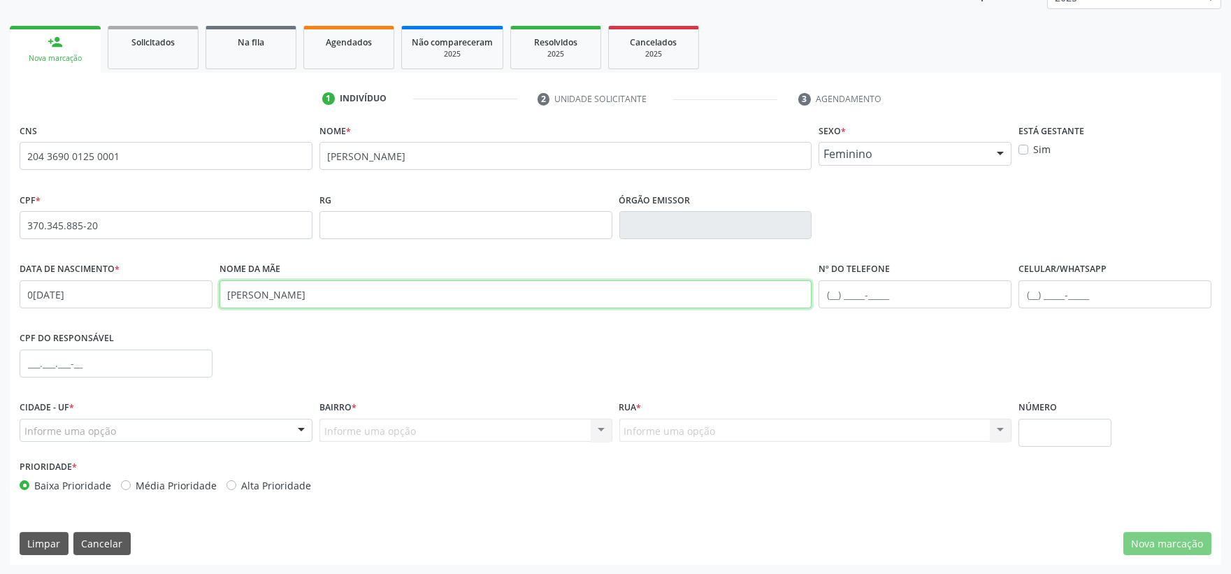
type input "ANTONIA ALVES DA SILVA"
click at [841, 296] on input "text" at bounding box center [915, 294] width 193 height 28
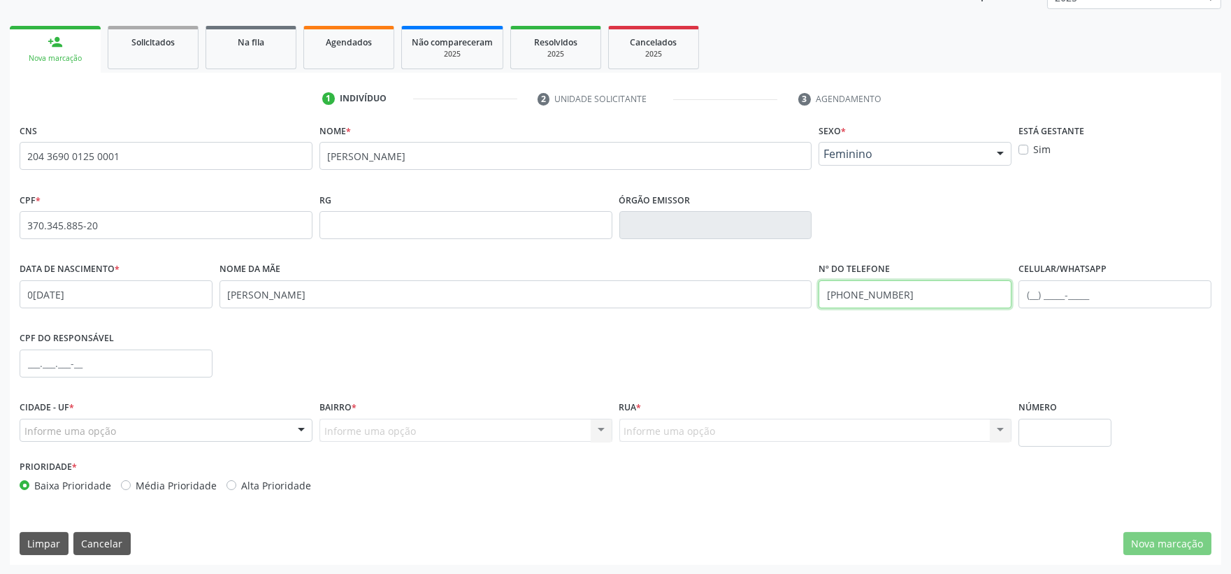
type input "(87) 99931-4966"
click at [186, 444] on div "Cidade - UF * Informe uma opção Serra Talhada - PE Nenhum resultado encontrado …" at bounding box center [166, 426] width 300 height 59
click at [190, 435] on div "Informe uma opção" at bounding box center [166, 431] width 293 height 24
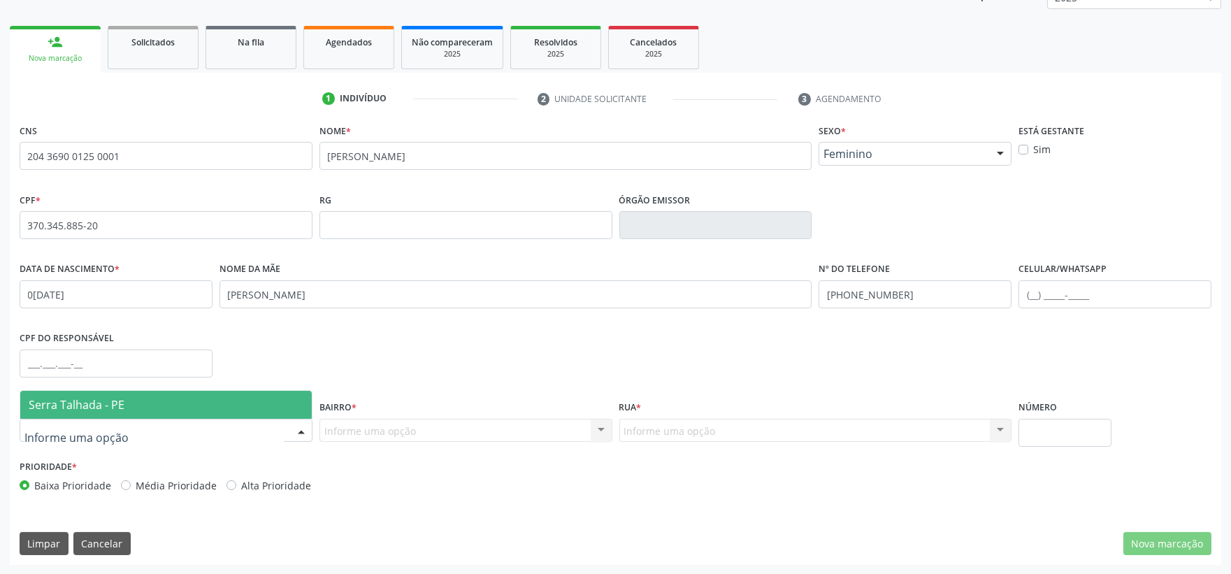
click at [120, 408] on span "Serra Talhada - PE" at bounding box center [77, 404] width 96 height 15
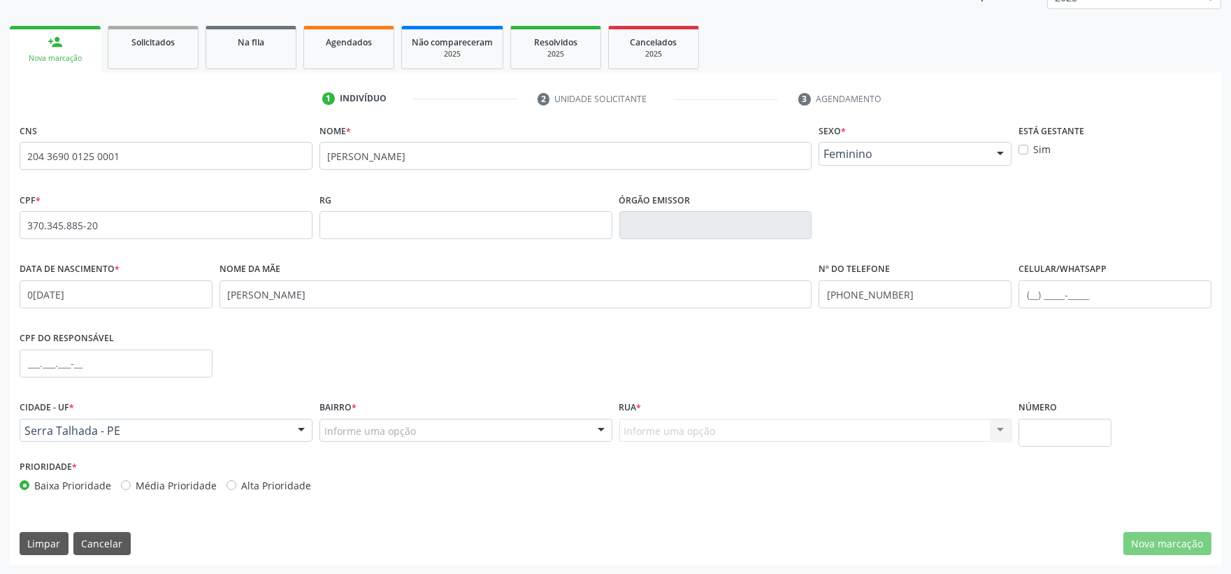
click at [428, 430] on div "Informe uma opção" at bounding box center [466, 431] width 293 height 24
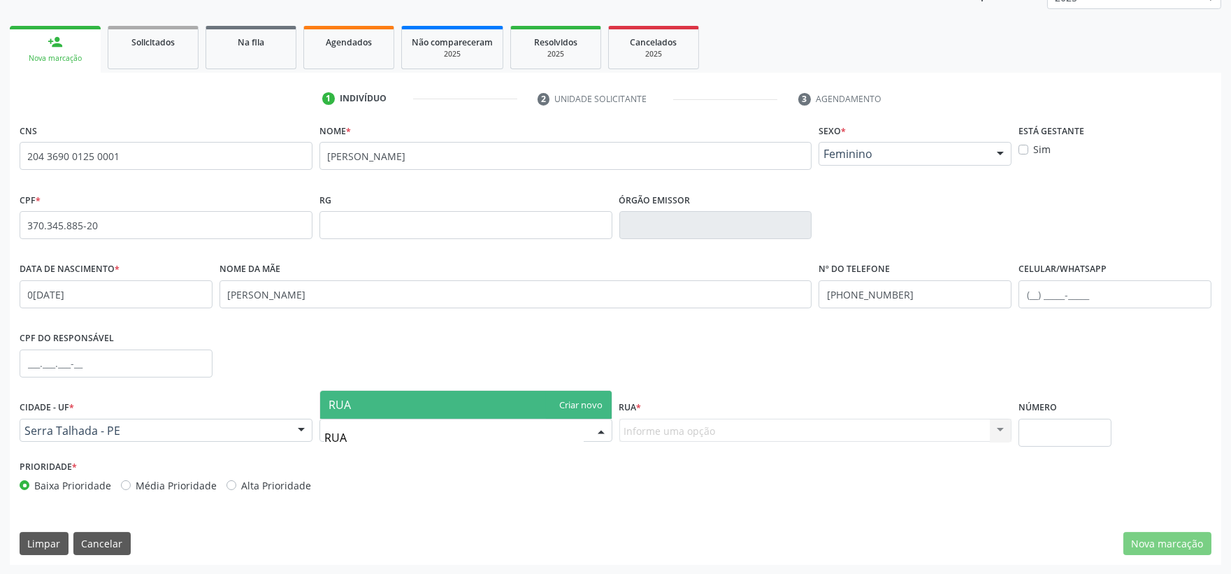
type input "RUA 9"
click at [667, 434] on div "Informe uma opção Nenhum resultado encontrado para: " " Nenhuma opção encontrad…" at bounding box center [816, 431] width 393 height 24
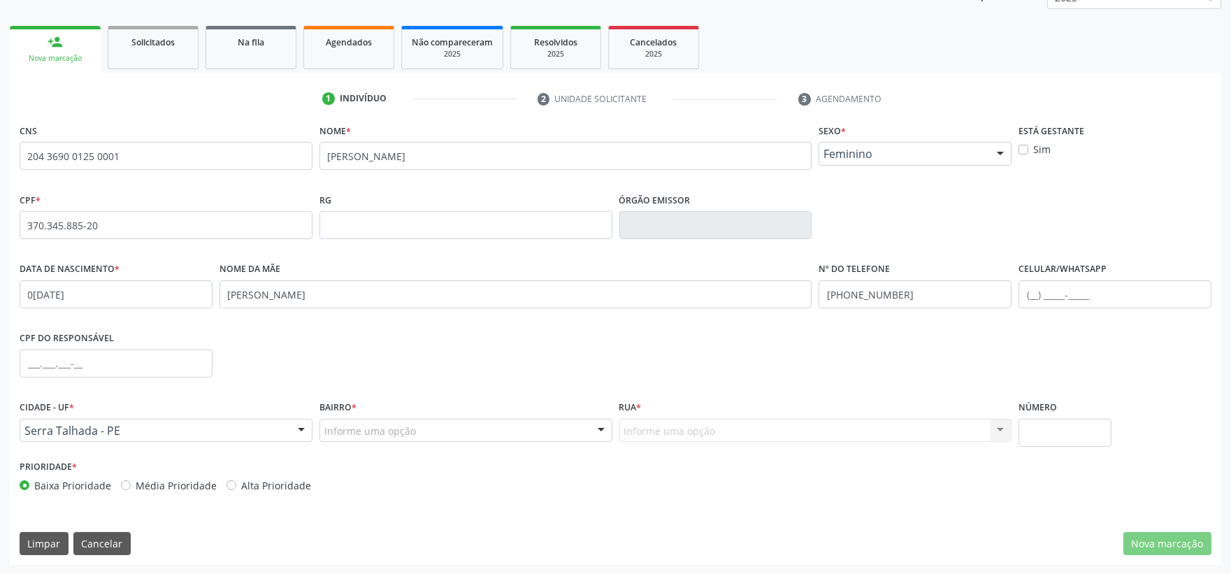
click at [513, 435] on div "Informe uma opção" at bounding box center [466, 431] width 293 height 24
click at [1067, 436] on input "text" at bounding box center [1065, 433] width 93 height 28
type input "1204"
click at [703, 432] on div "Informe uma opção Nenhum resultado encontrado para: " " Nenhuma opção encontrad…" at bounding box center [816, 431] width 393 height 24
click at [687, 424] on div "Informe uma opção Nenhum resultado encontrado para: " " Nenhuma opção encontrad…" at bounding box center [816, 431] width 393 height 24
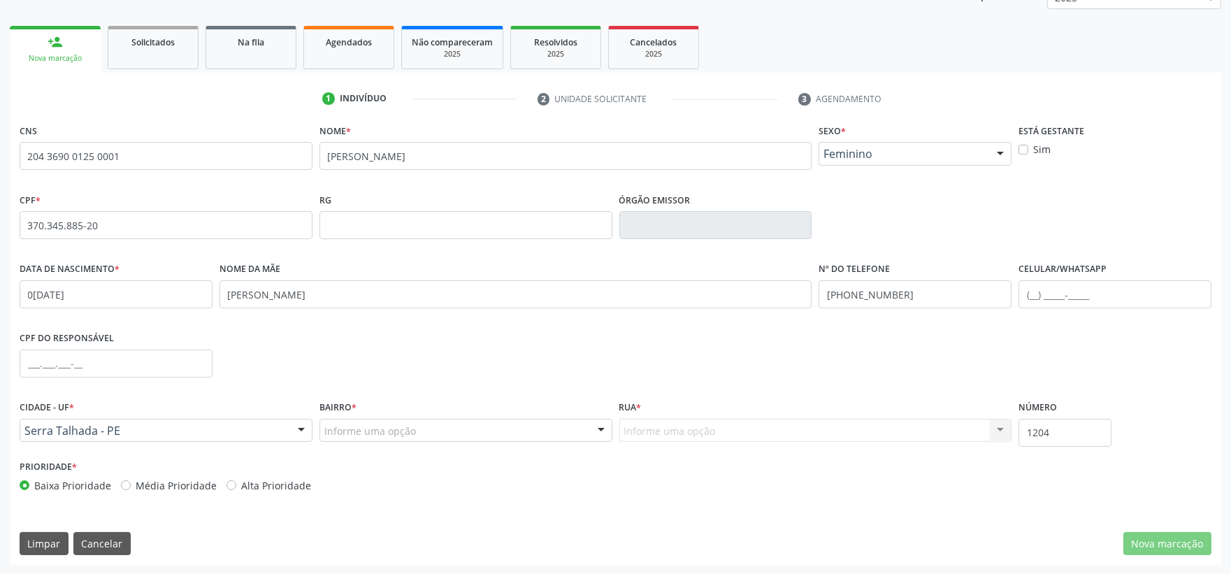
click at [571, 437] on div "Informe uma opção" at bounding box center [466, 431] width 293 height 24
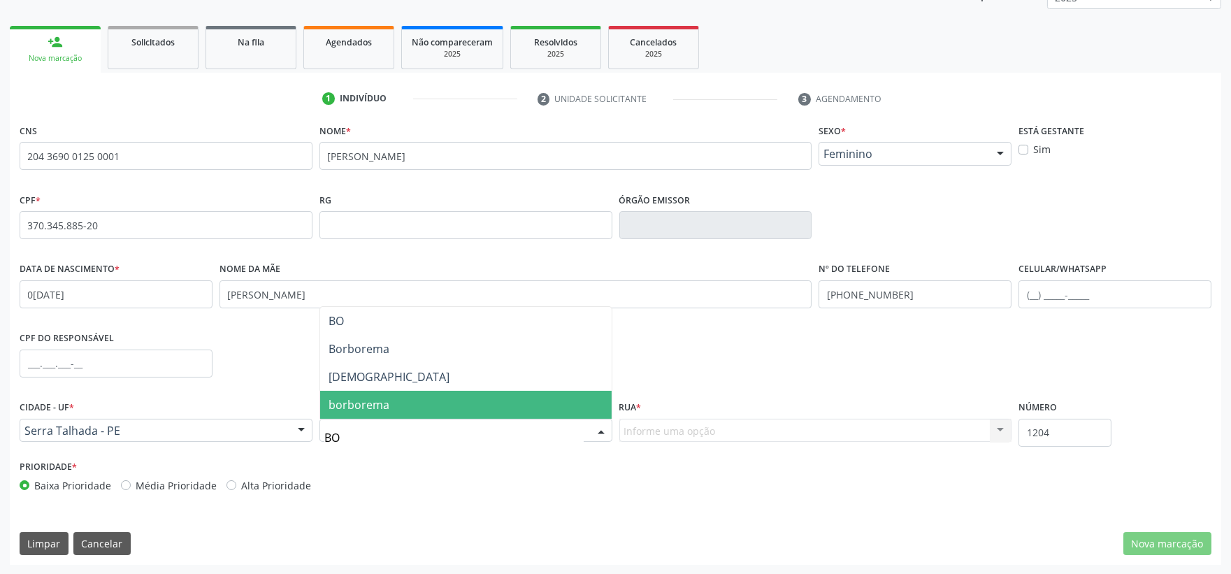
type input "BOM"
click at [437, 406] on span "Bom Jesus" at bounding box center [466, 405] width 292 height 28
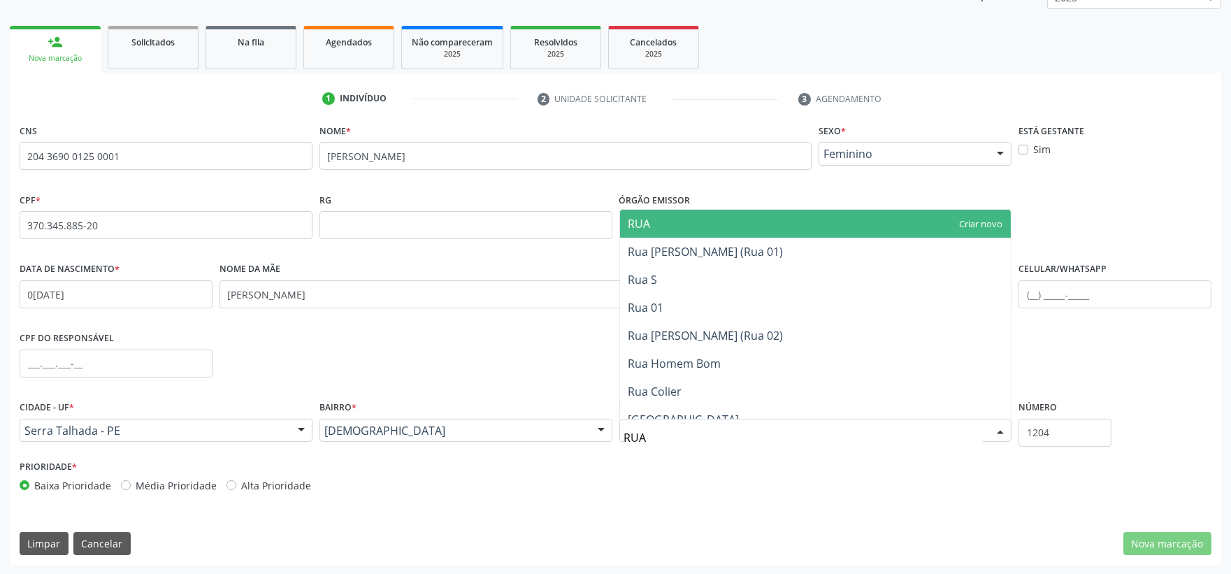
type input "RUA 9"
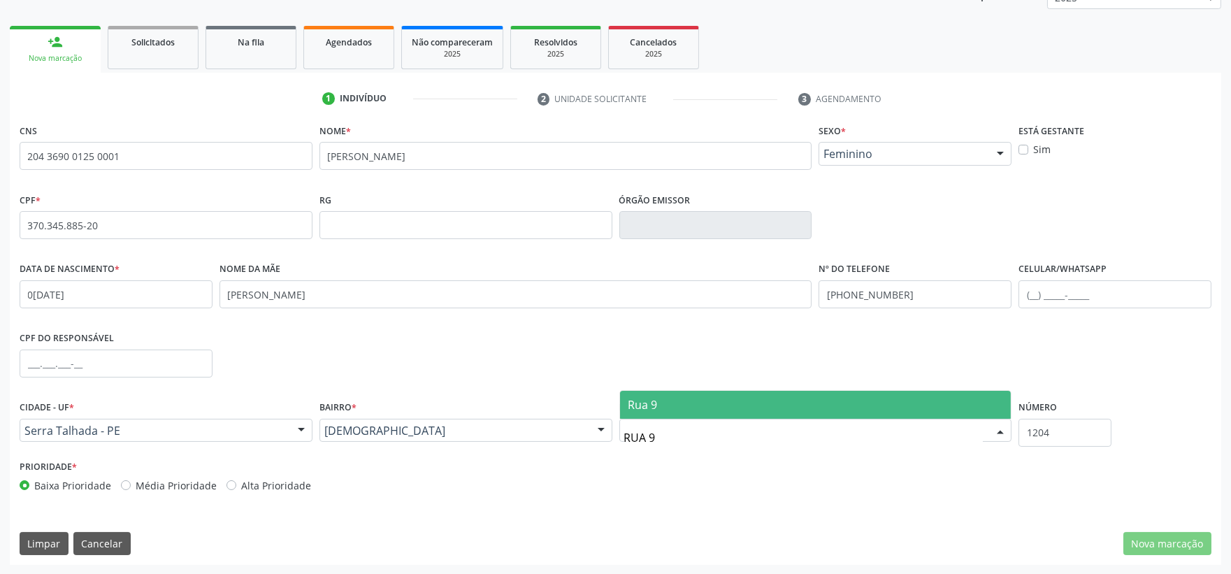
click at [659, 401] on span "Rua 9" at bounding box center [816, 405] width 392 height 28
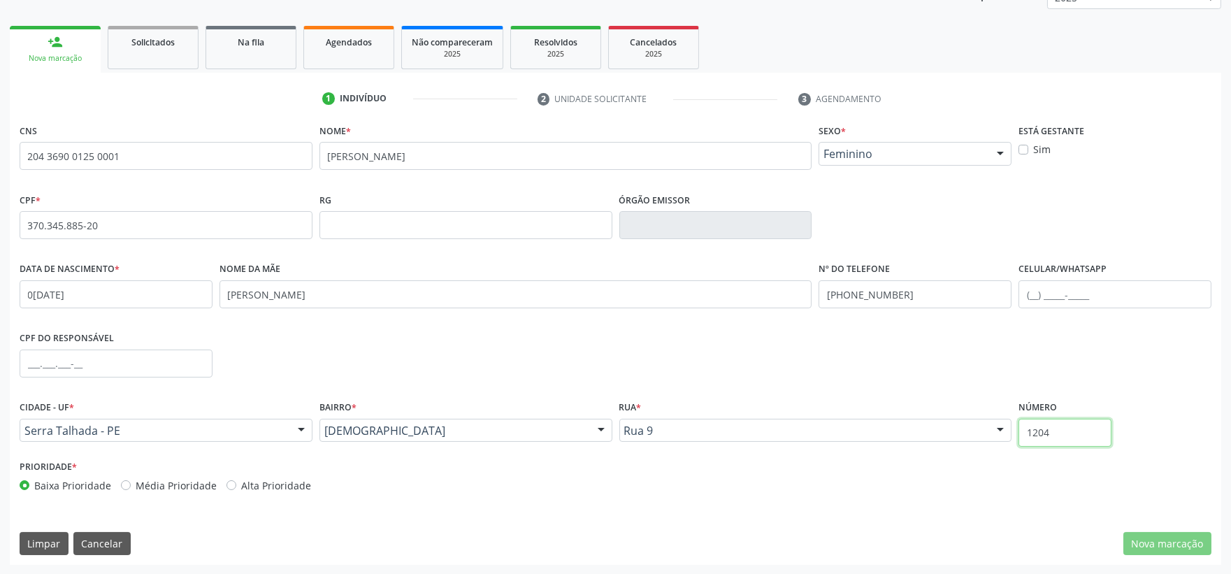
click at [1082, 442] on input "1204" at bounding box center [1065, 433] width 93 height 28
click at [120, 539] on button "Cancelar" at bounding box center [101, 544] width 57 height 24
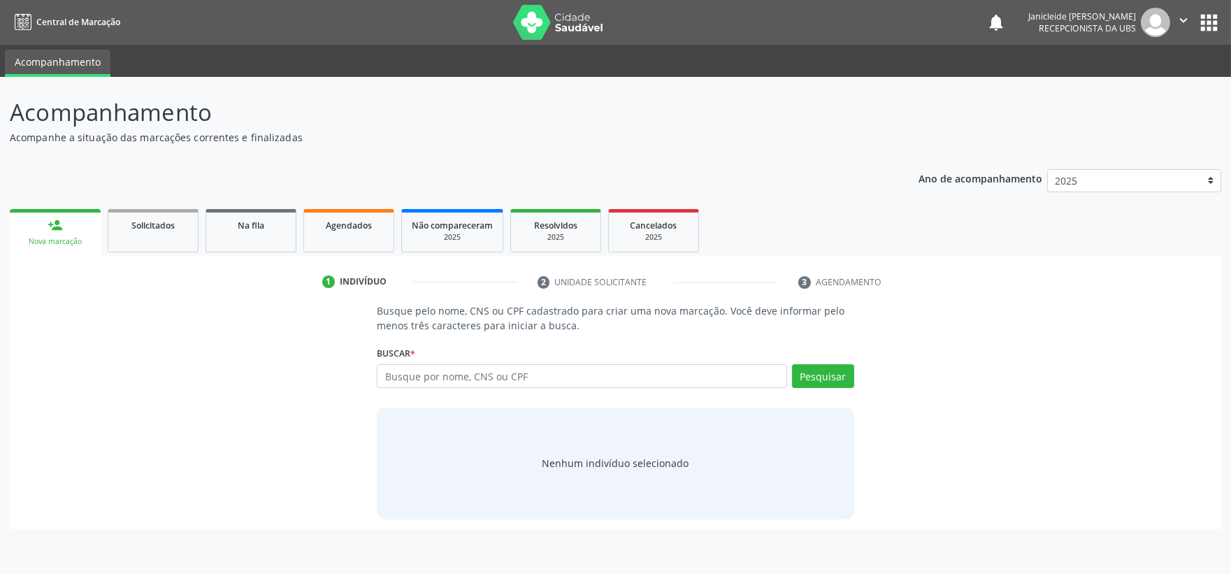
scroll to position [0, 0]
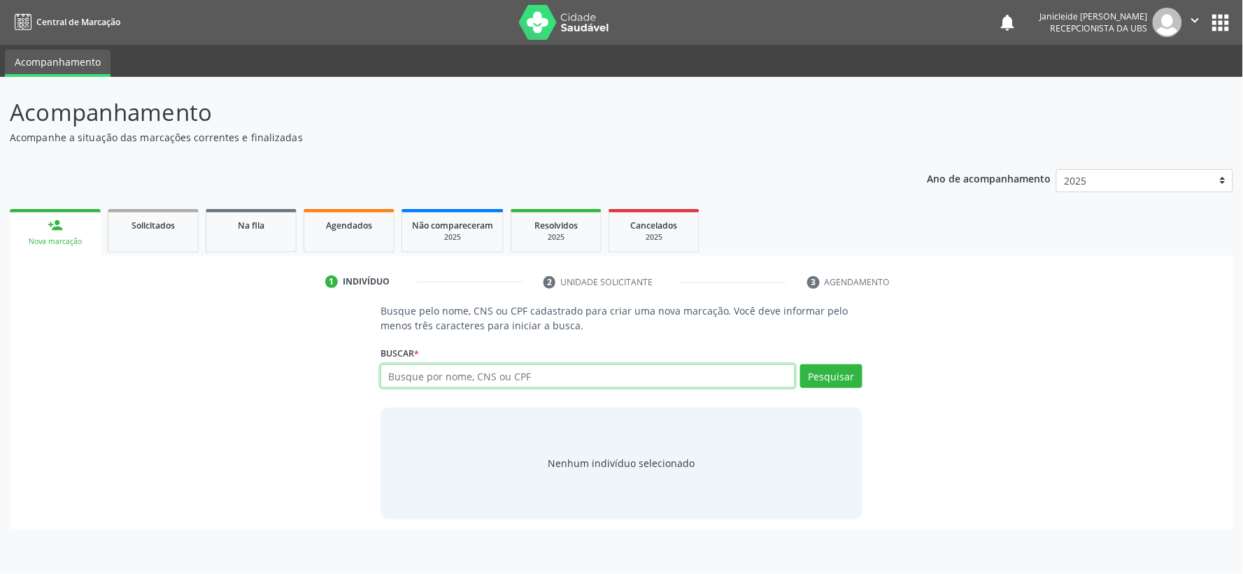
click at [486, 373] on input "text" at bounding box center [587, 376] width 415 height 24
type input "37034558820"
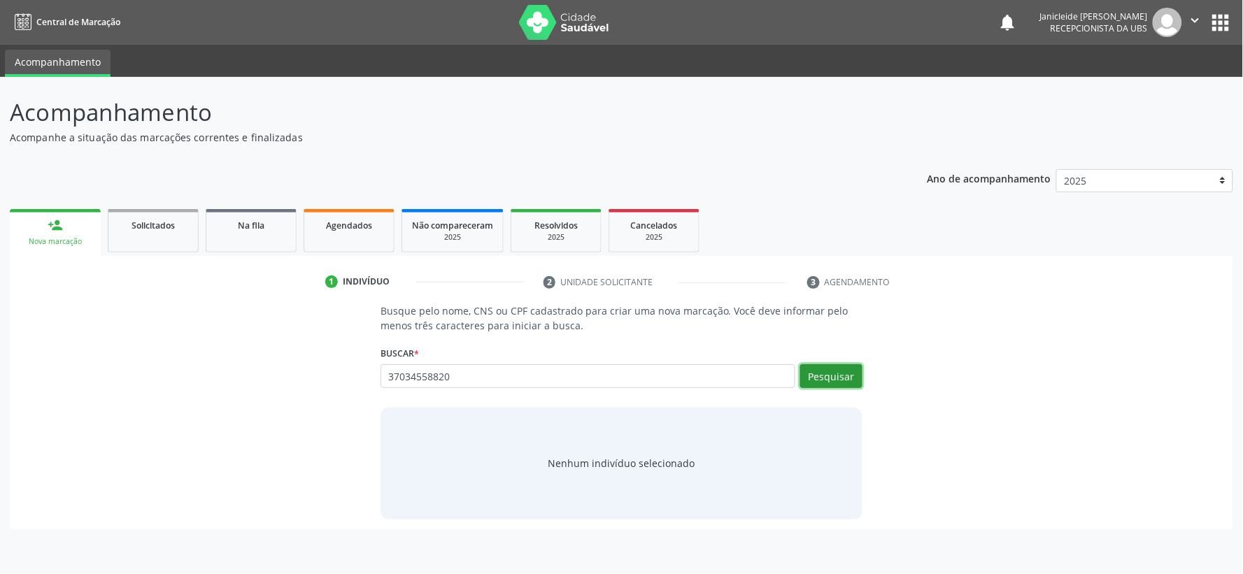
click at [844, 380] on button "Pesquisar" at bounding box center [831, 376] width 62 height 24
click at [841, 376] on div "37034558820 Busque por nome, CNS ou CPF Nenhum resultado encontrado para: " 370…" at bounding box center [621, 381] width 482 height 34
click at [841, 376] on button "Pesquisar" at bounding box center [831, 376] width 62 height 24
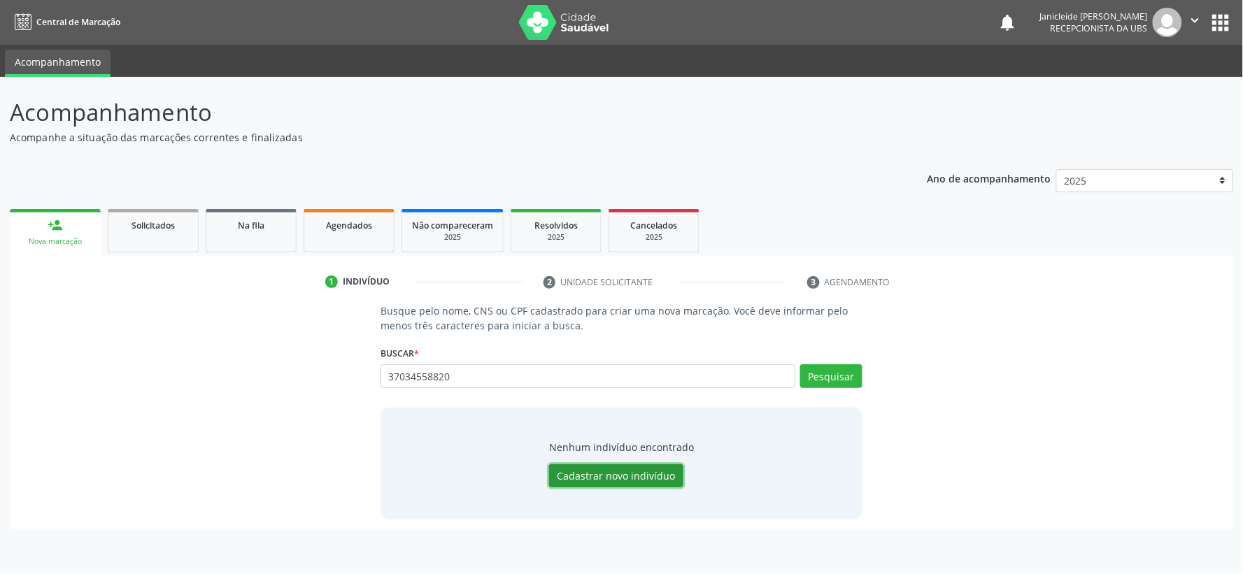
click at [619, 477] on button "Cadastrar novo indivíduo" at bounding box center [616, 476] width 134 height 24
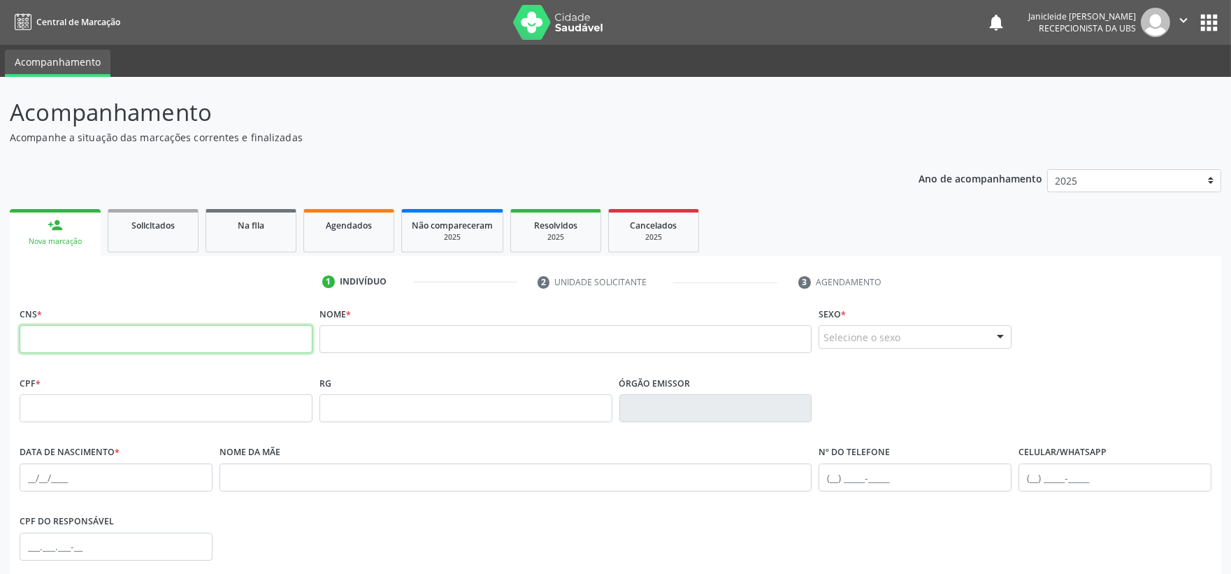
click at [215, 348] on input "text" at bounding box center [166, 339] width 293 height 28
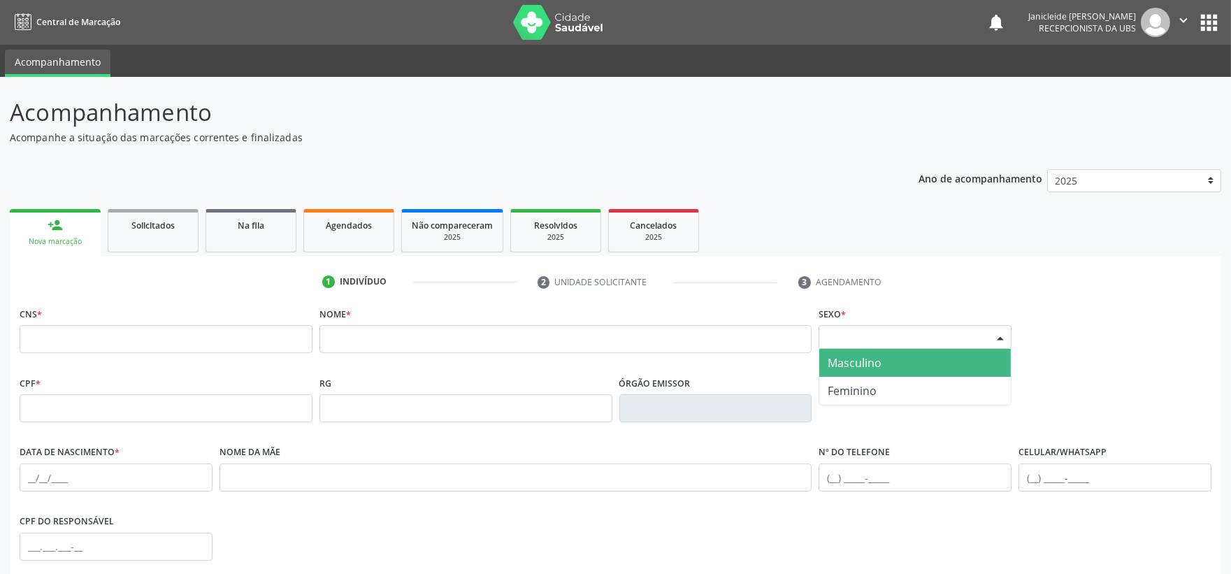
click at [891, 341] on div "Selecione o sexo" at bounding box center [915, 337] width 193 height 24
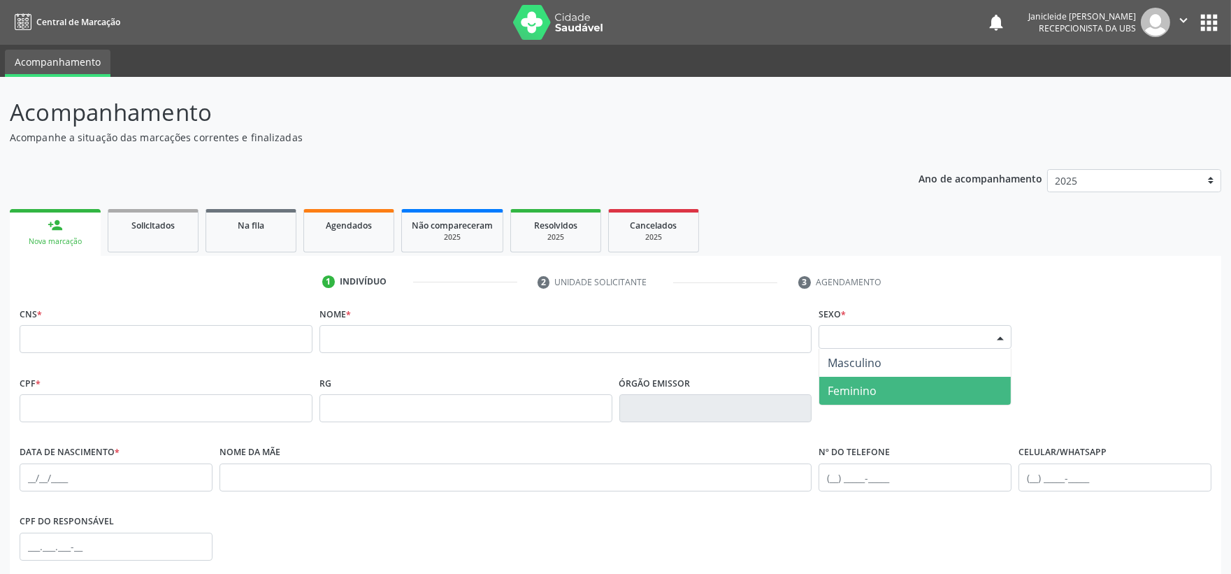
click at [862, 385] on span "Feminino" at bounding box center [852, 390] width 49 height 15
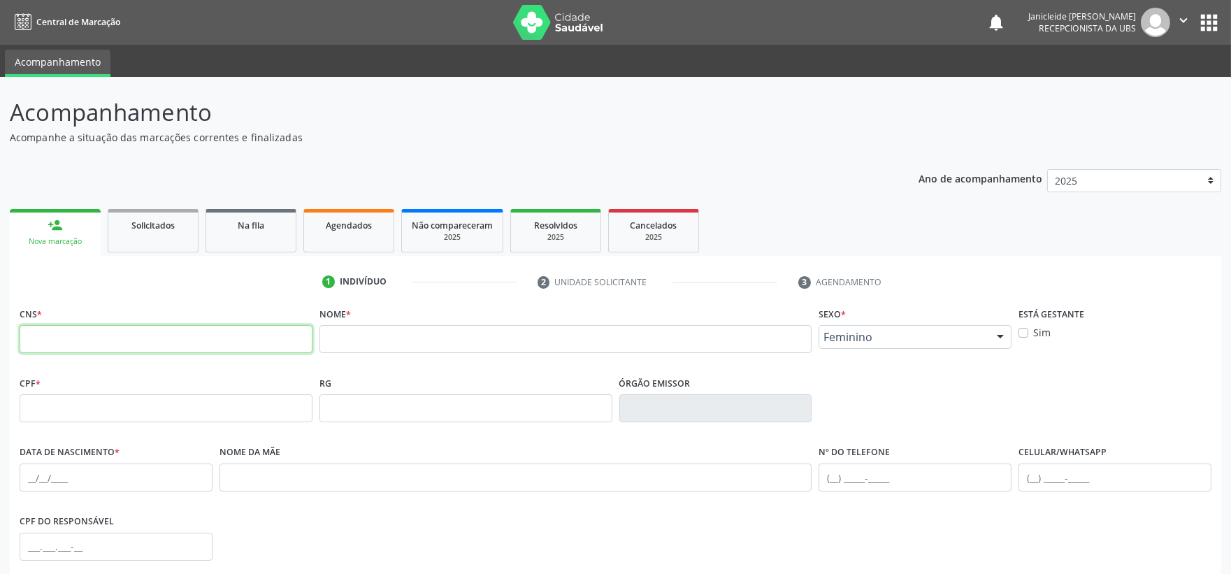
click at [180, 343] on input "text" at bounding box center [166, 339] width 293 height 28
paste input "204 3690 0125 0001"
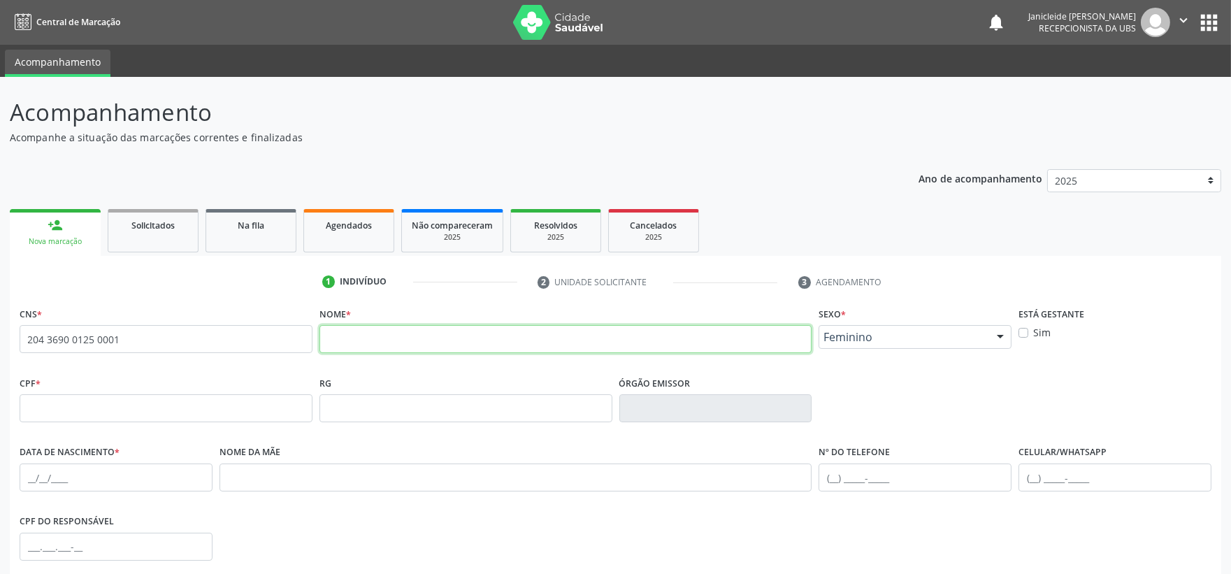
click at [508, 337] on input "text" at bounding box center [566, 339] width 493 height 28
type input "204 3690 0125 0001"
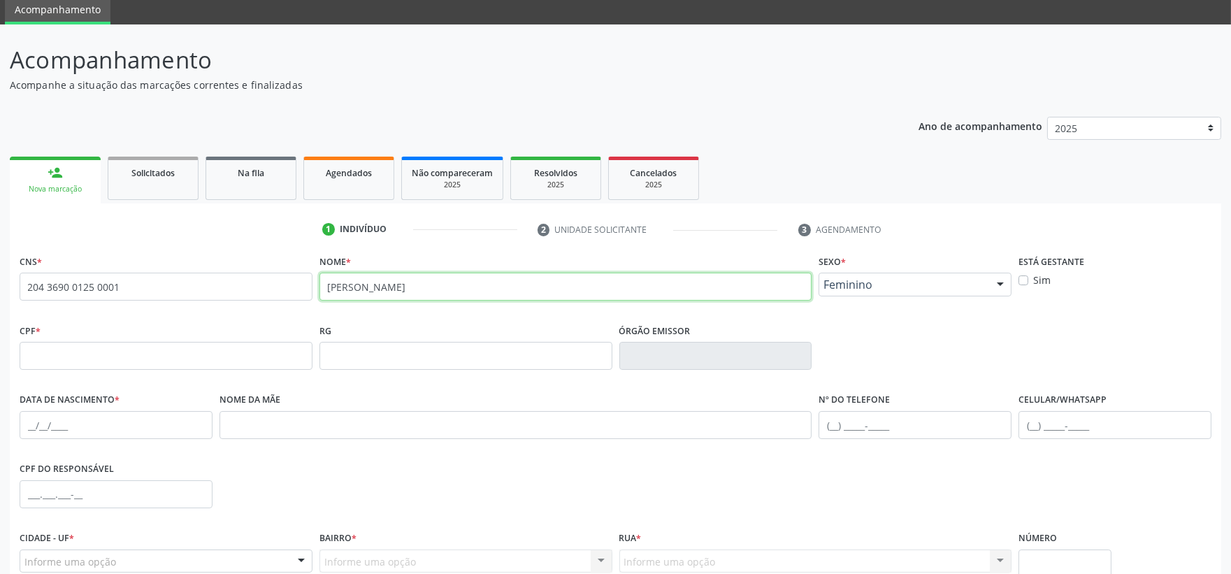
scroll to position [78, 0]
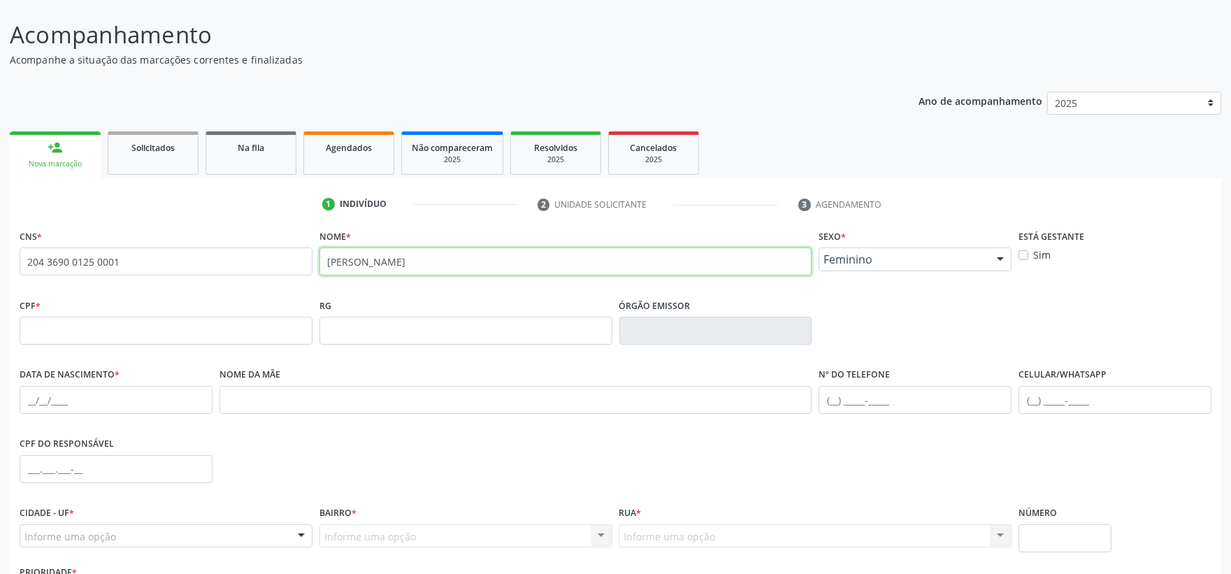
type input "MARIA DAS GRACAS SILVA"
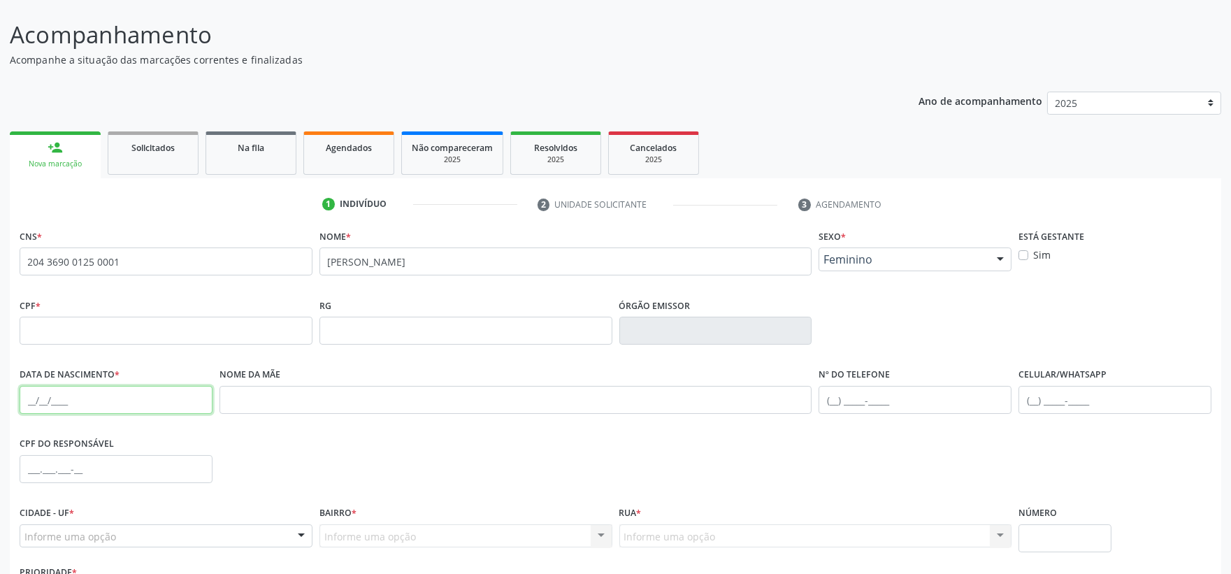
click at [29, 395] on input "text" at bounding box center [116, 400] width 193 height 28
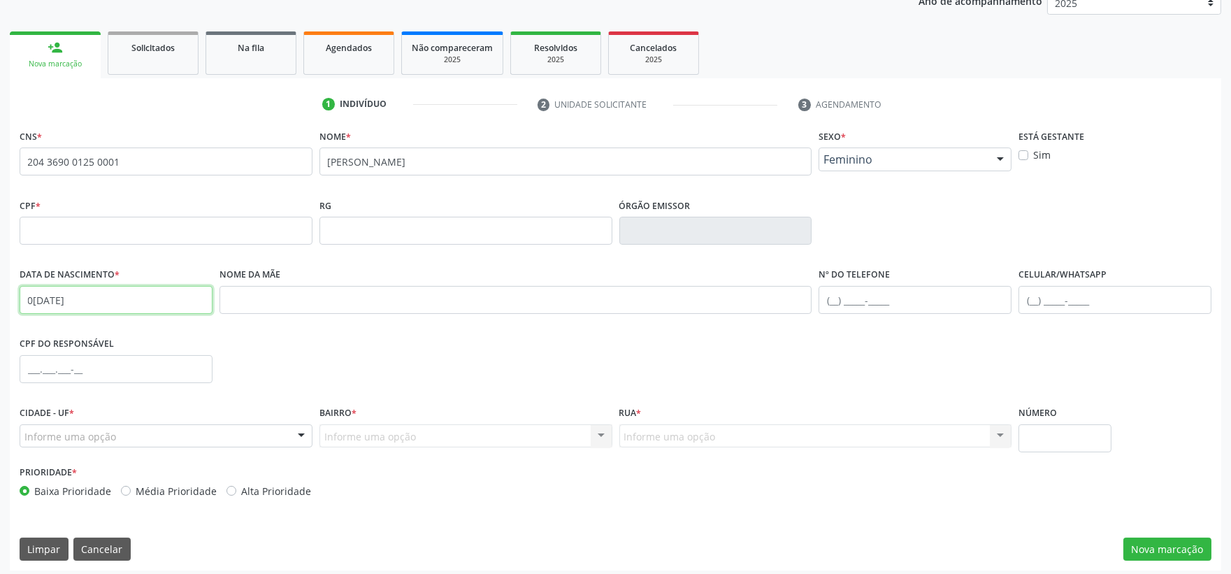
scroll to position [183, 0]
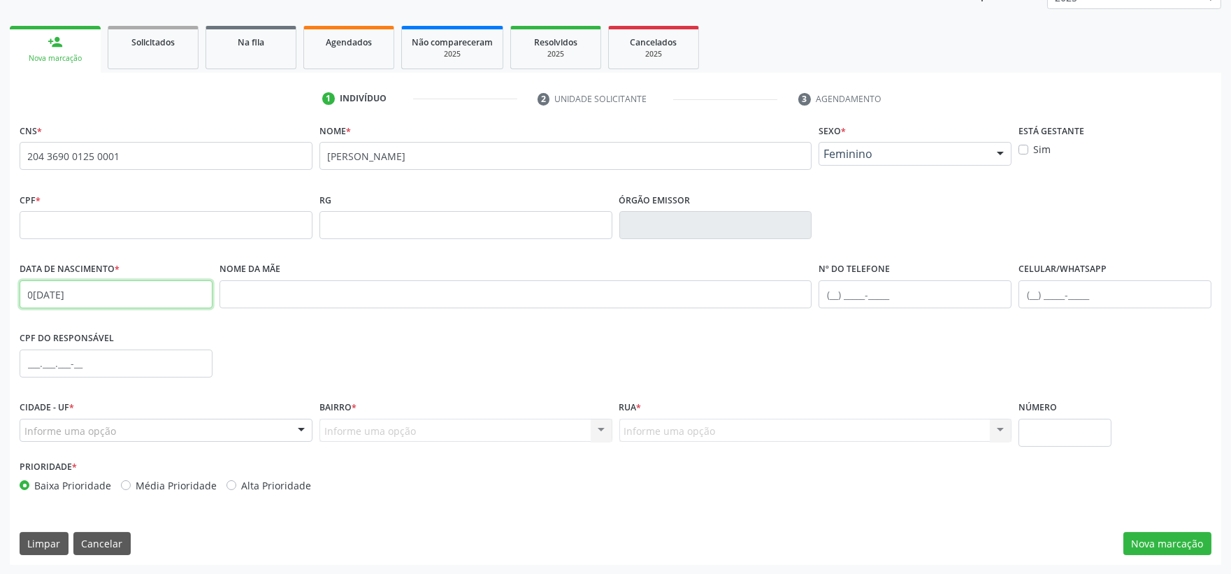
type input "06/06/1963"
click at [296, 431] on div at bounding box center [301, 432] width 21 height 24
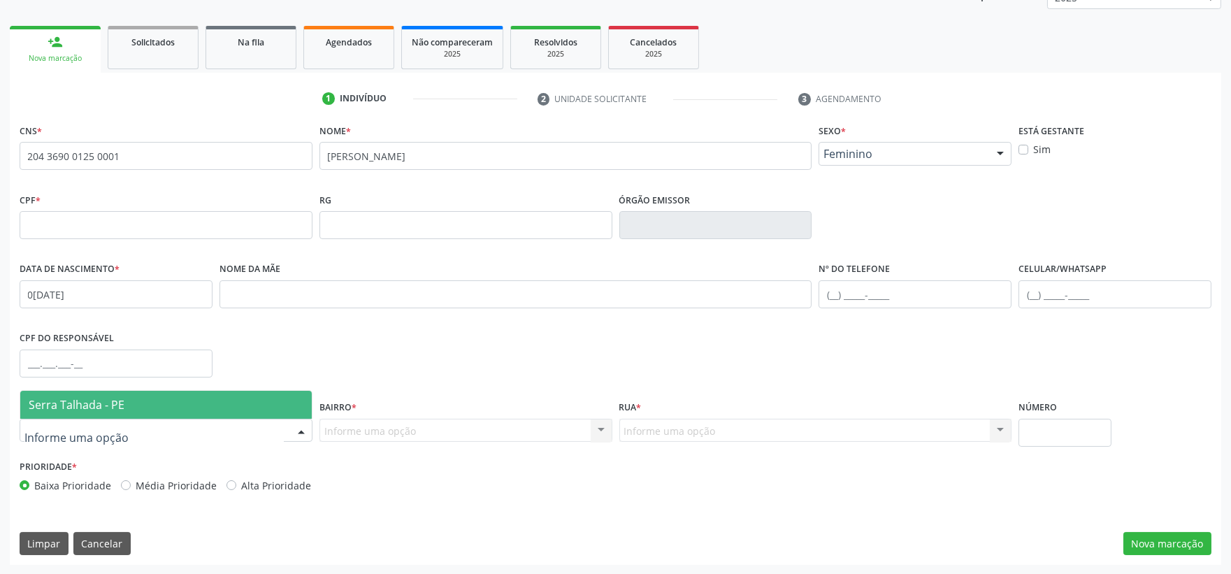
click at [136, 403] on span "Serra Talhada - PE" at bounding box center [166, 405] width 292 height 28
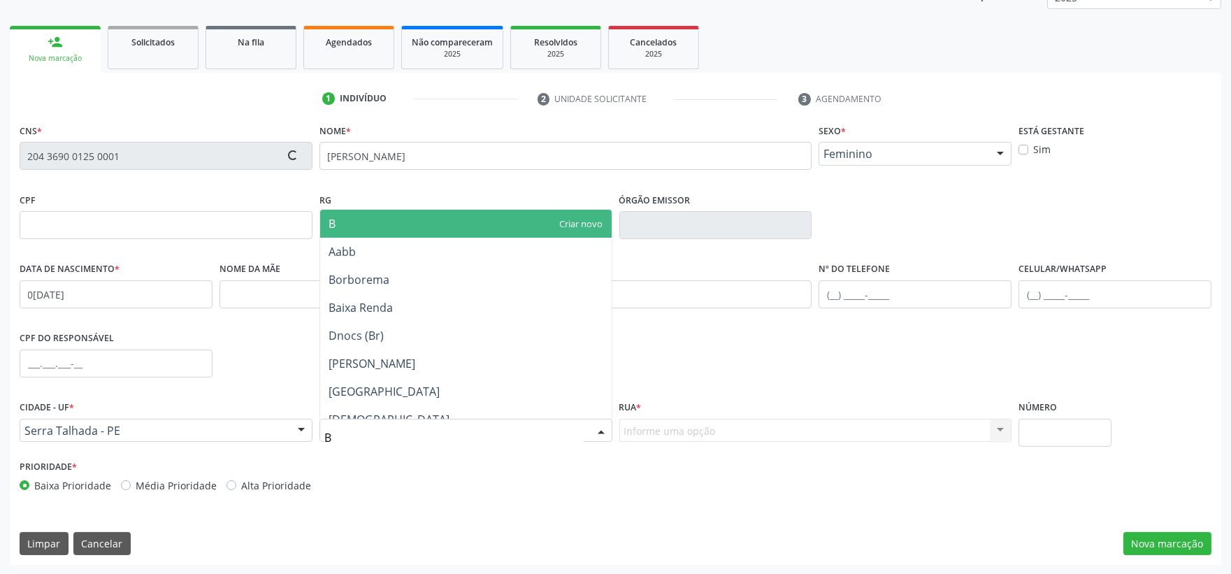
type input "BO"
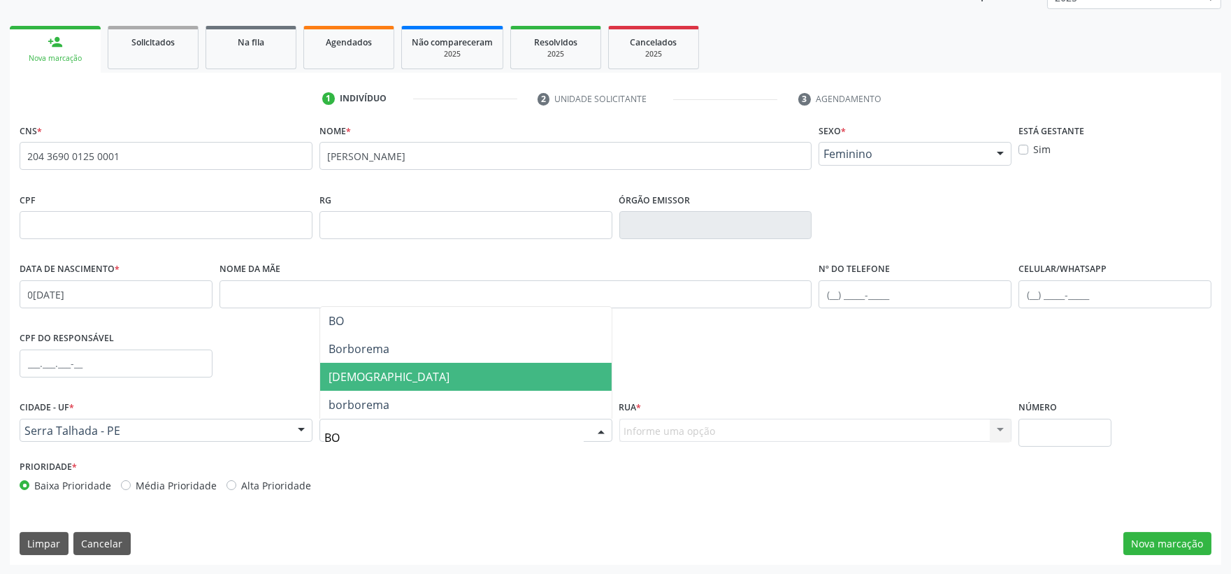
click at [387, 373] on span "Bom Jesus" at bounding box center [466, 377] width 292 height 28
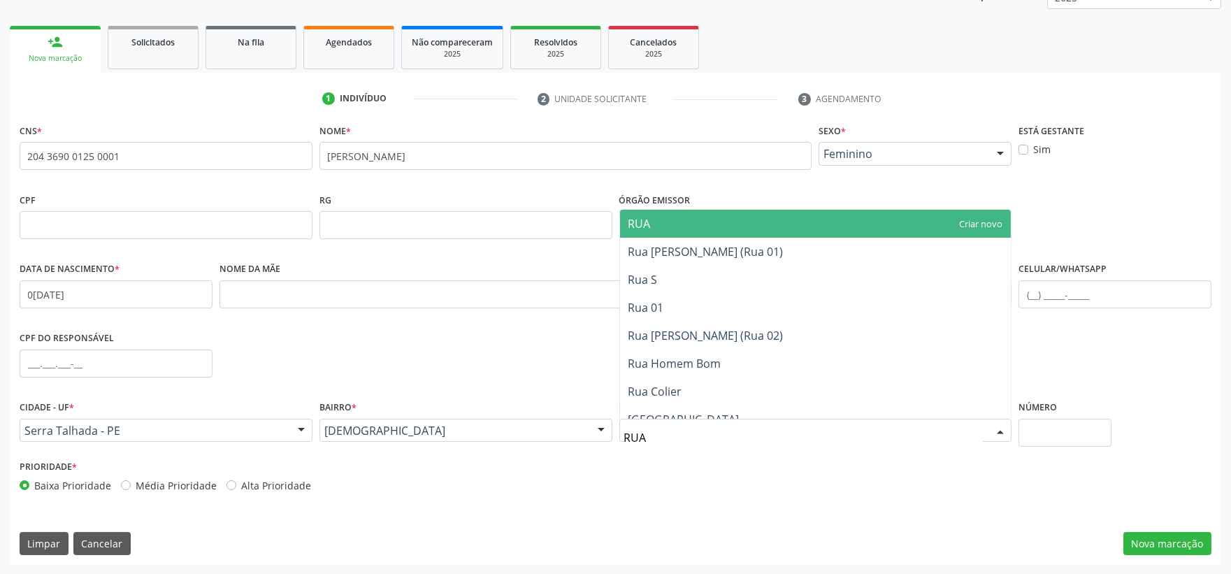
type input "RUA 9"
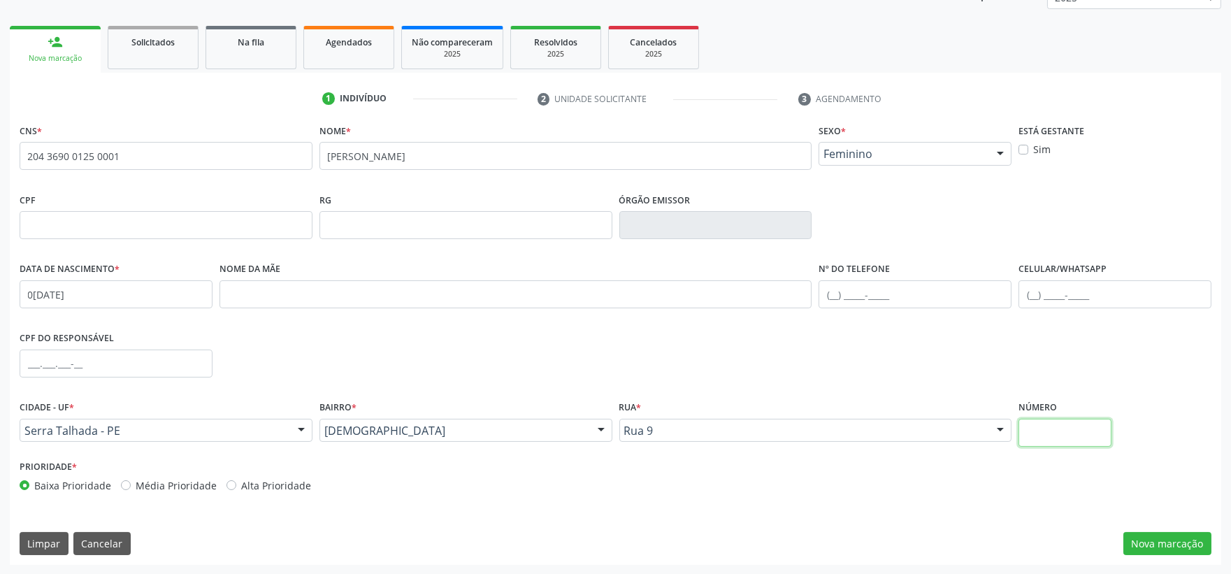
click at [1050, 435] on input "text" at bounding box center [1065, 433] width 93 height 28
type input "1204"
click at [1159, 543] on button "Nova marcação" at bounding box center [1168, 544] width 88 height 24
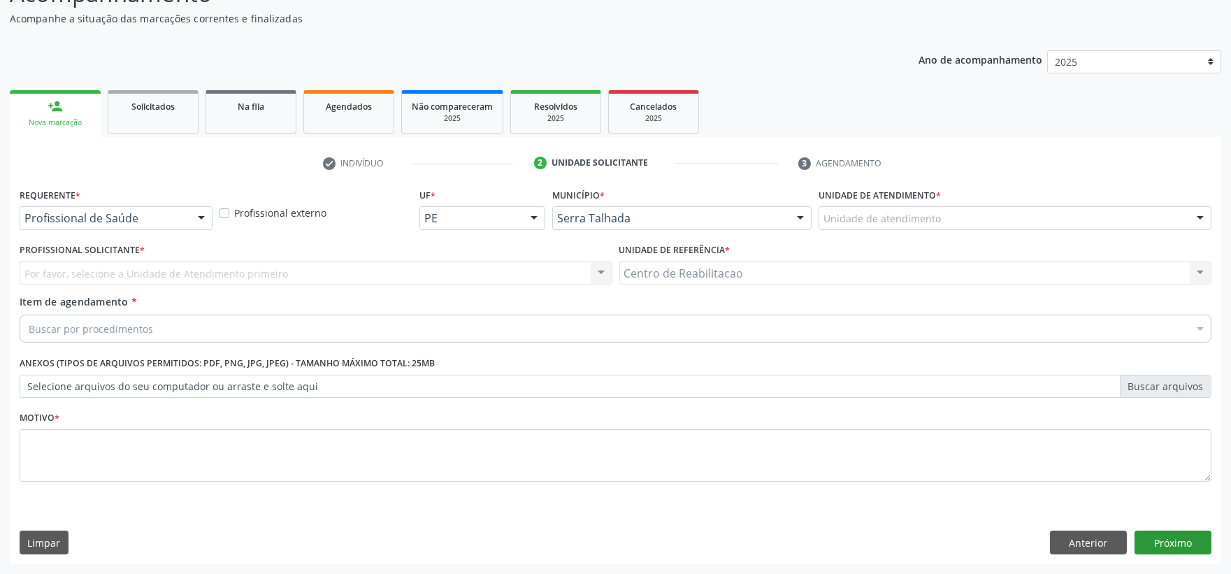
scroll to position [119, 0]
click at [196, 218] on div at bounding box center [201, 219] width 21 height 24
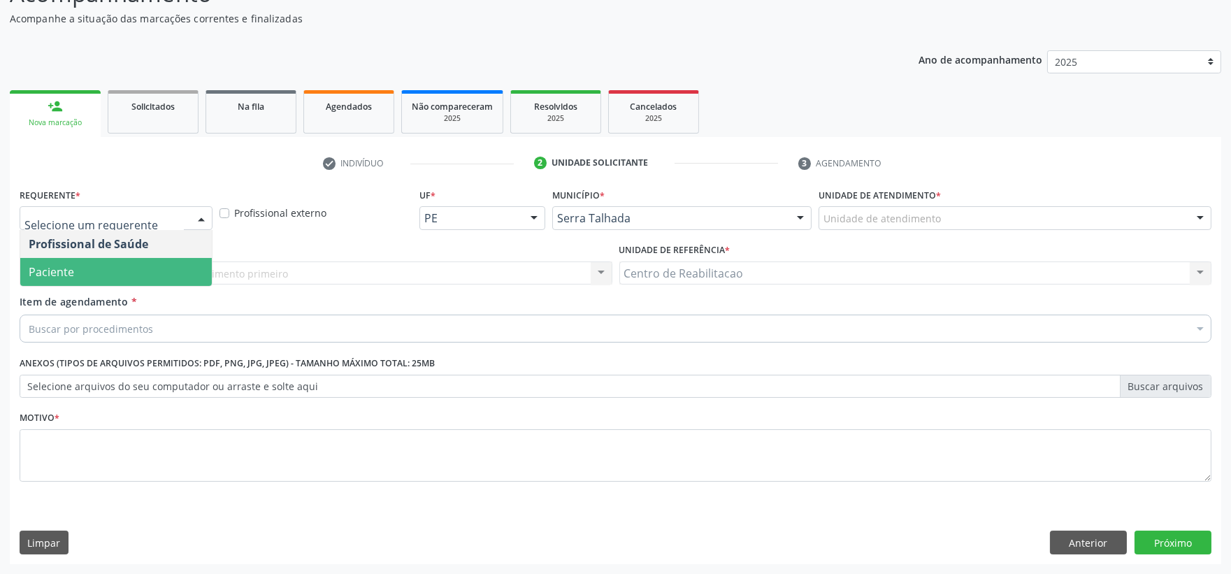
click at [134, 262] on span "Paciente" at bounding box center [116, 272] width 192 height 28
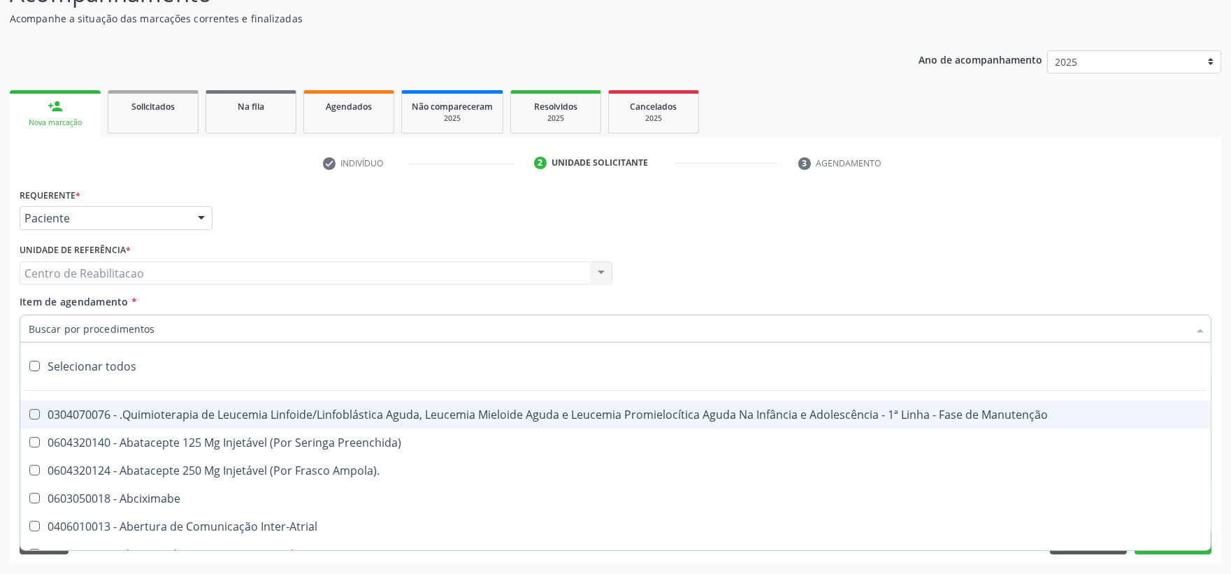
click at [120, 336] on input "Item de agendamento *" at bounding box center [609, 329] width 1160 height 28
click at [122, 334] on input "Item de agendamento *" at bounding box center [609, 329] width 1160 height 28
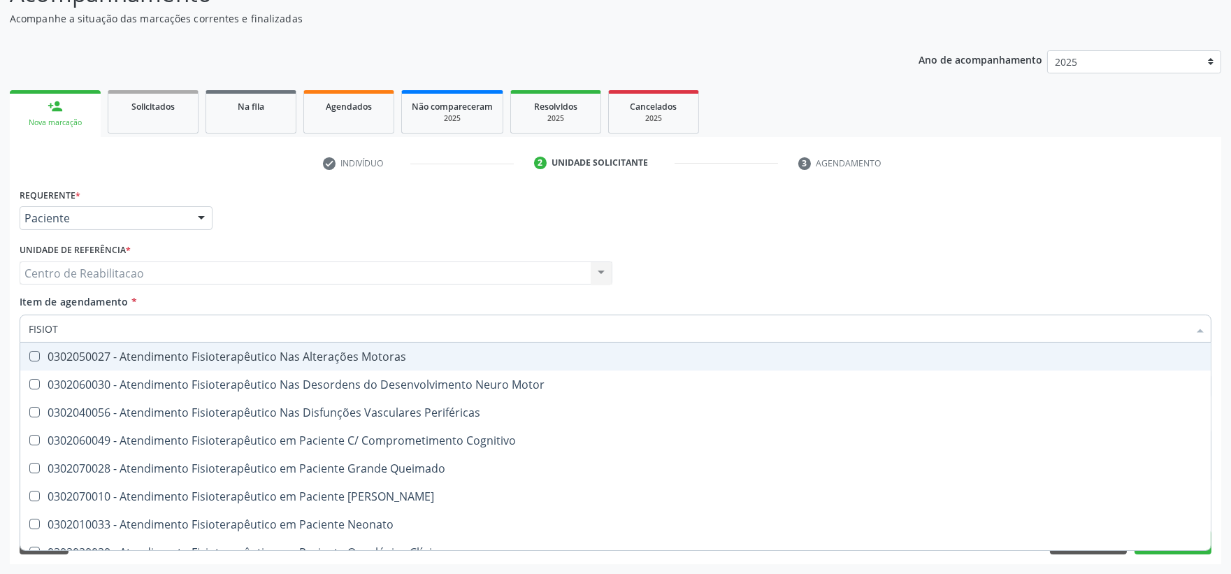
type input "FISIOTE"
click at [31, 355] on Motoras at bounding box center [34, 356] width 10 height 10
click at [29, 355] on Motoras "checkbox" at bounding box center [24, 356] width 9 height 9
checkbox Motoras "true"
click at [750, 255] on div "Profissional Solicitante Por favor, selecione a Unidade de Atendimento primeiro…" at bounding box center [615, 267] width 1199 height 55
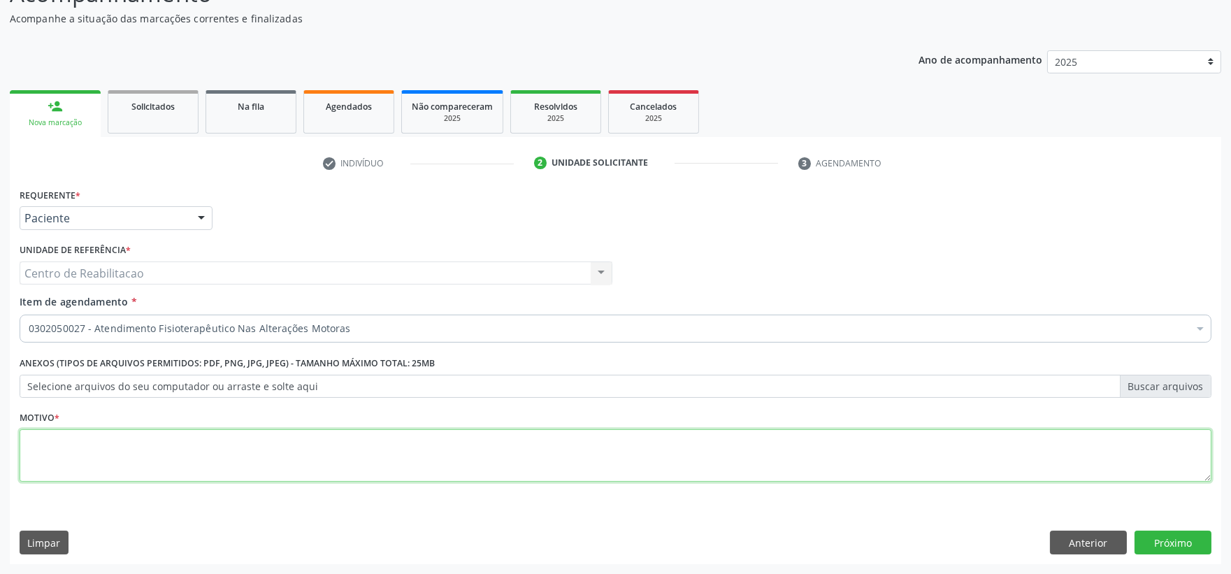
click at [346, 446] on textarea at bounding box center [616, 455] width 1192 height 53
type textarea "*"
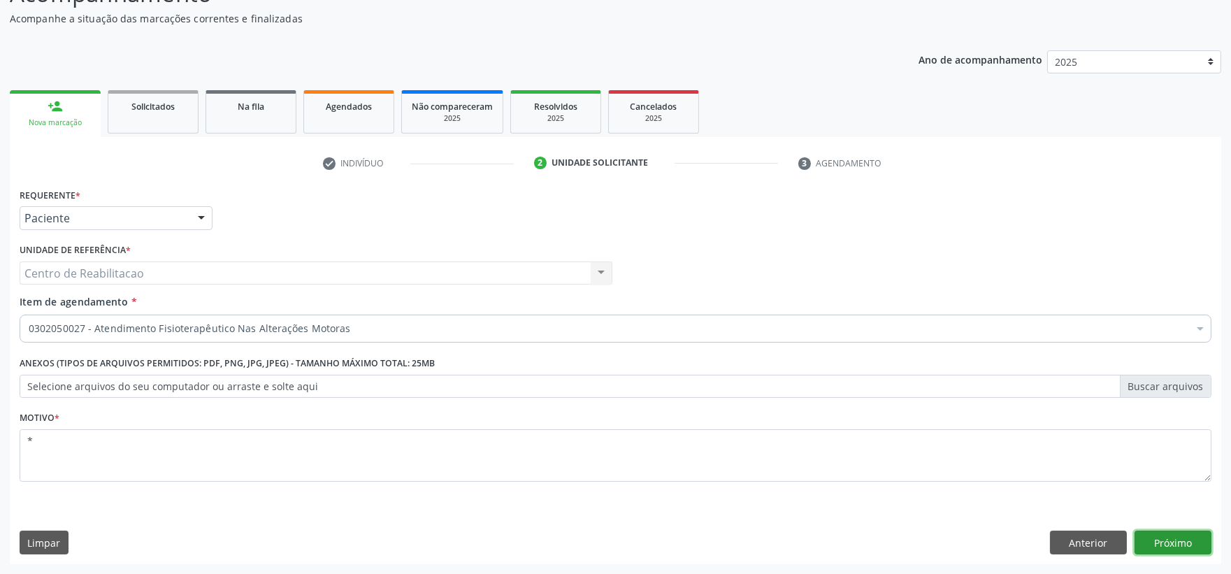
click at [1193, 547] on button "Próximo" at bounding box center [1173, 543] width 77 height 24
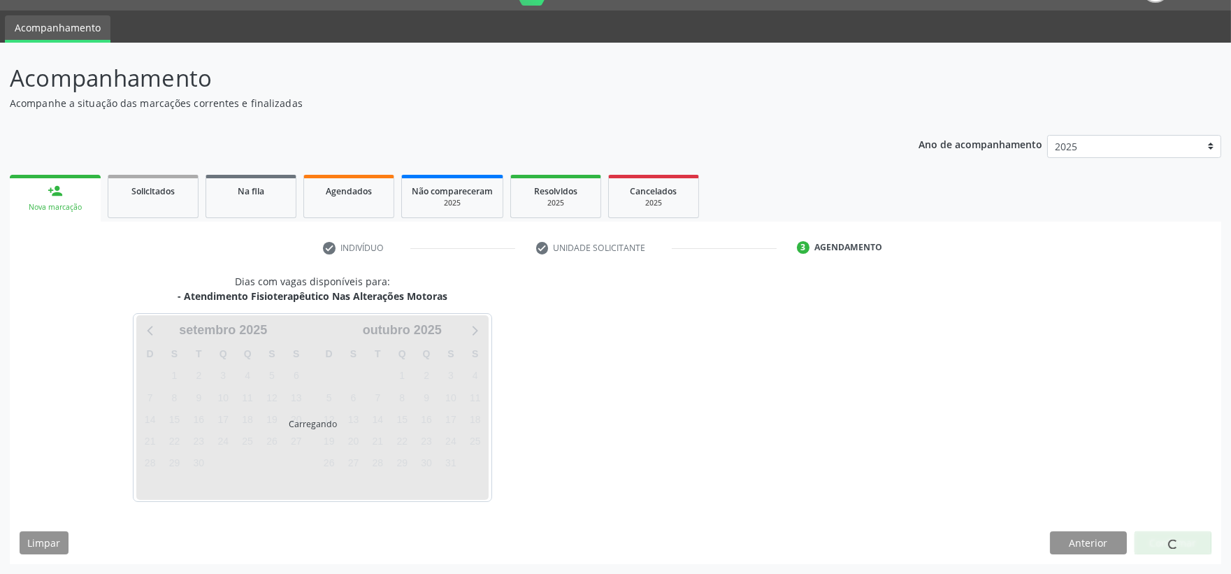
scroll to position [34, 0]
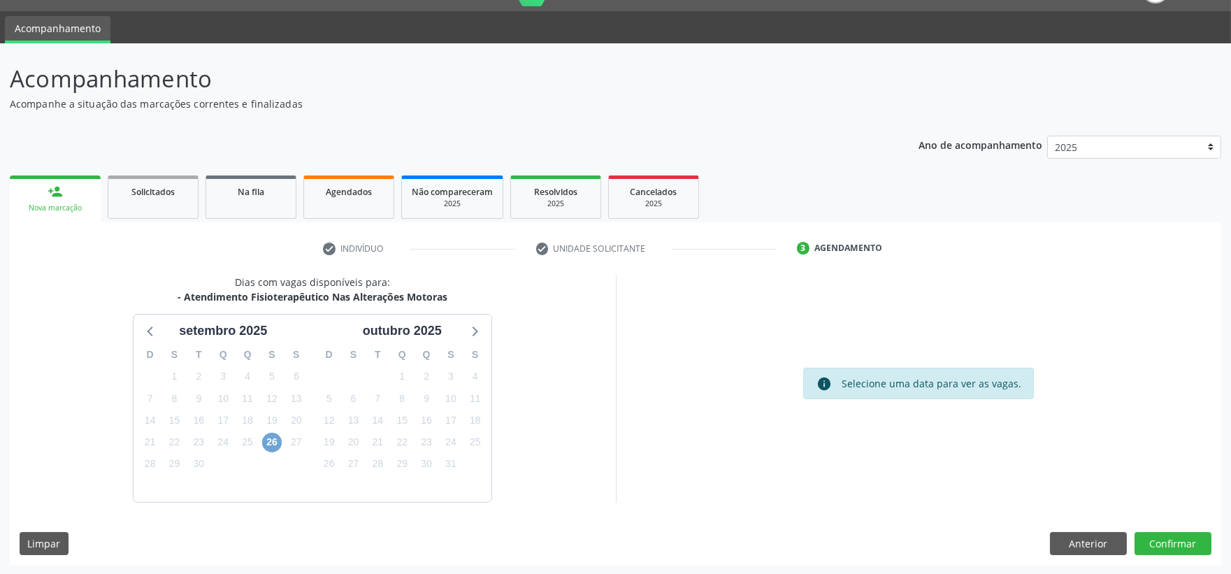
click at [273, 438] on span "26" at bounding box center [272, 443] width 20 height 20
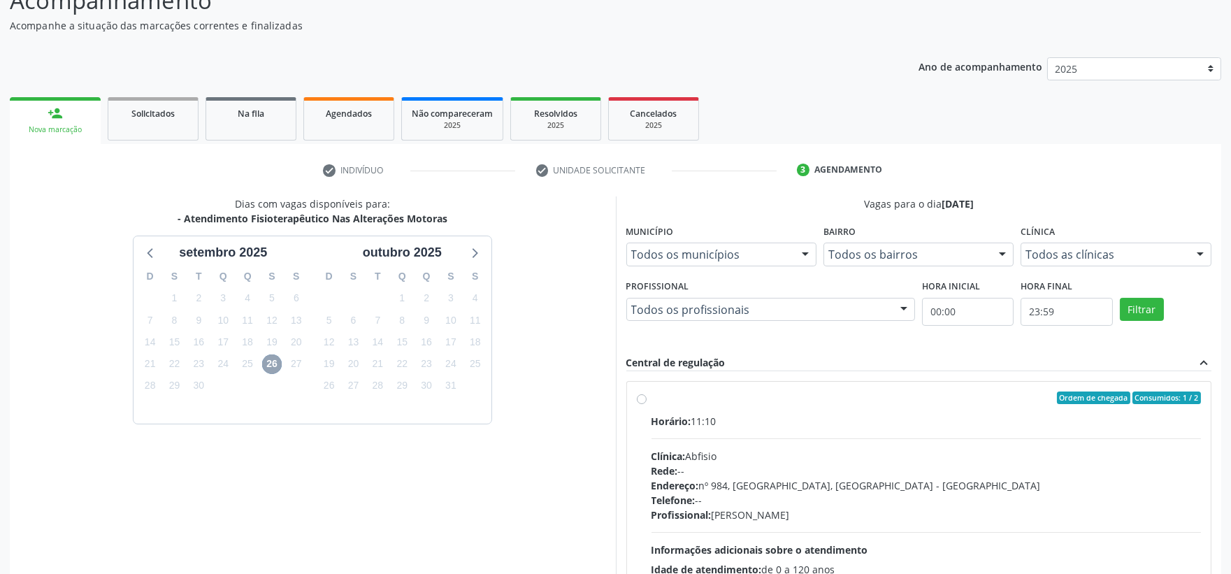
scroll to position [190, 0]
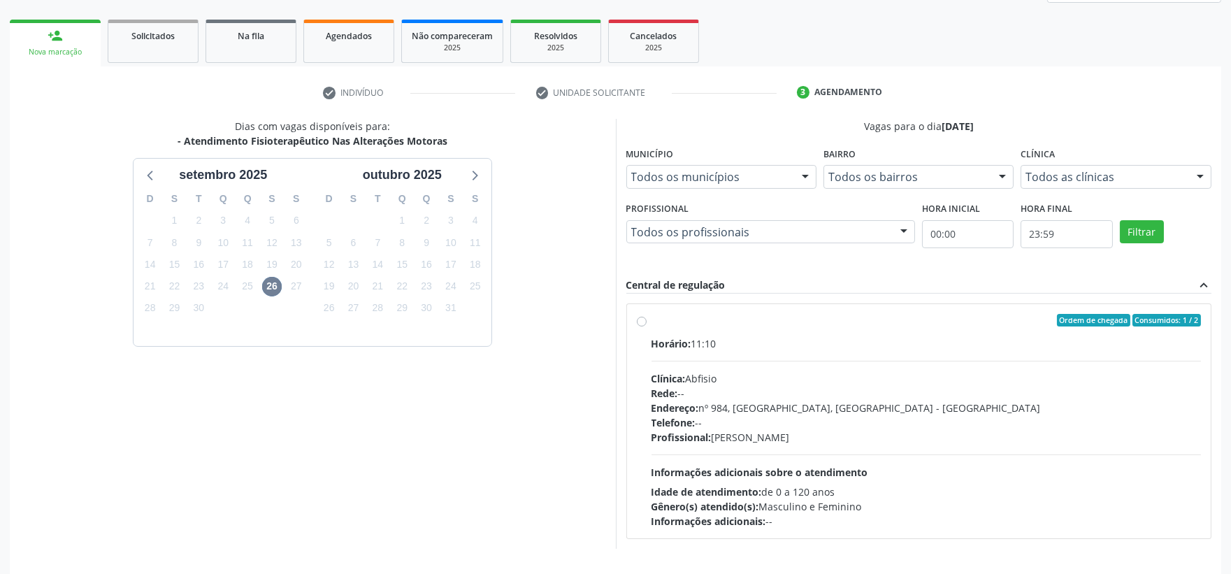
click at [652, 318] on label "Ordem de chegada Consumidos: 1 / 2 Horário: 11:10 Clínica: Abfisio Rede: -- End…" at bounding box center [927, 421] width 550 height 215
click at [642, 318] on input "Ordem de chegada Consumidos: 1 / 2 Horário: 11:10 Clínica: Abfisio Rede: -- End…" at bounding box center [642, 320] width 10 height 13
radio input "true"
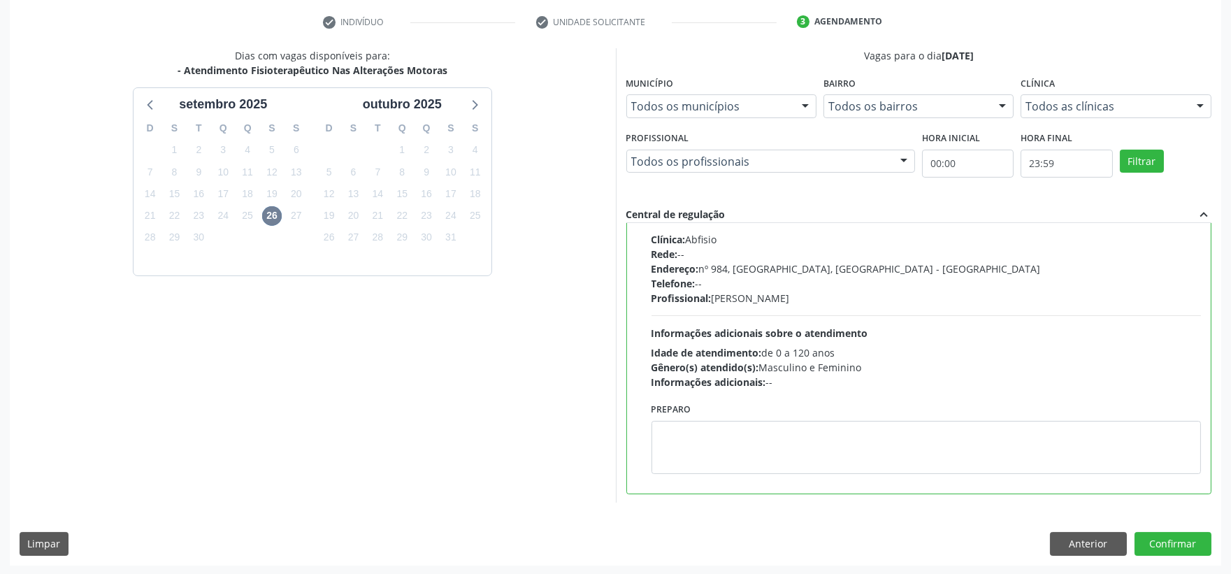
scroll to position [261, 0]
click at [1163, 555] on div "Dias com vagas disponíveis para: - Atendimento Fisioterapêutico Nas Alterações …" at bounding box center [616, 306] width 1212 height 517
click at [1161, 548] on button "Confirmar" at bounding box center [1173, 543] width 77 height 24
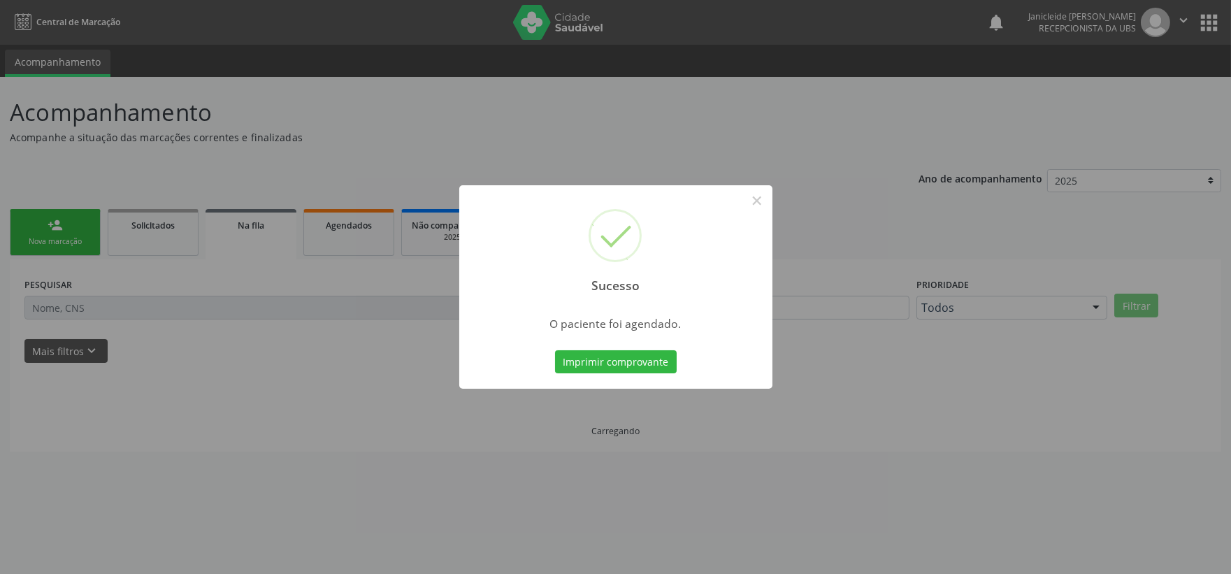
scroll to position [0, 0]
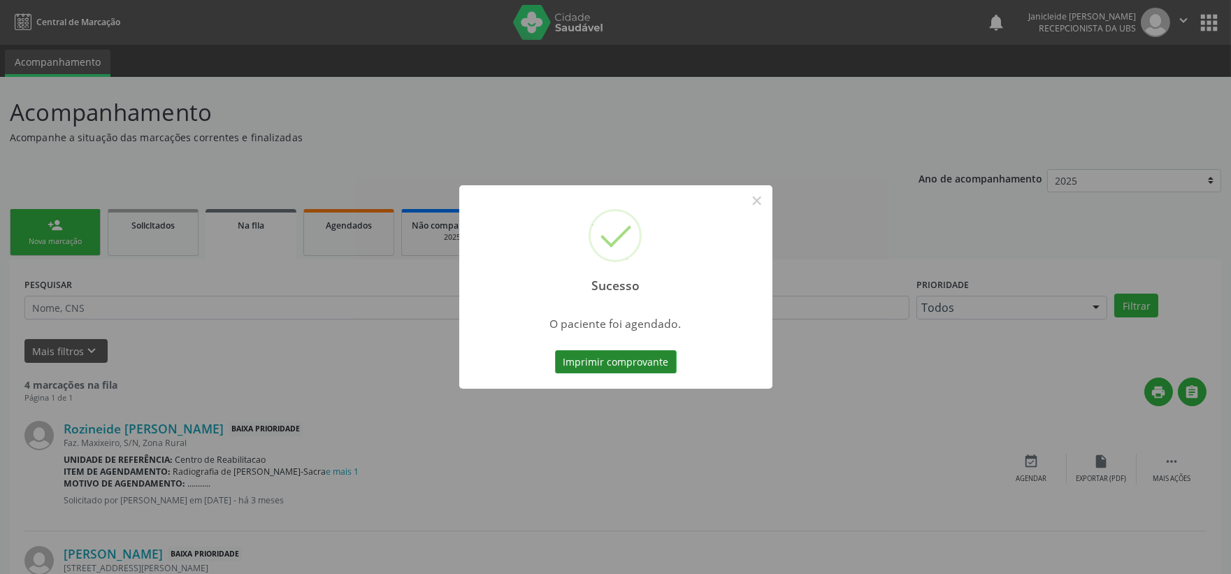
click at [609, 359] on button "Imprimir comprovante" at bounding box center [616, 362] width 122 height 24
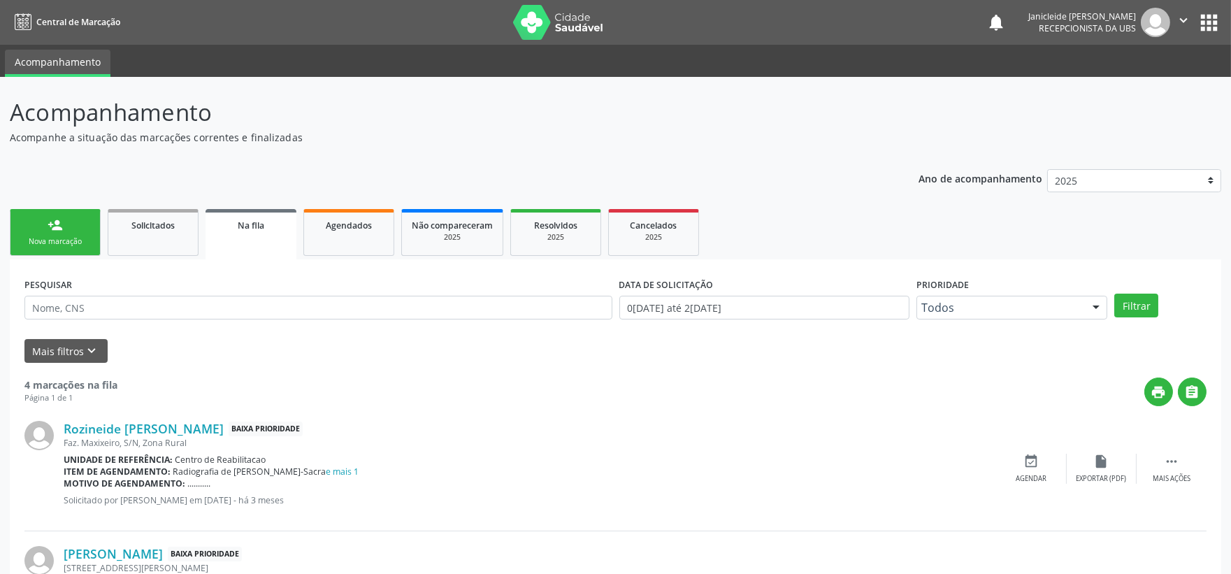
click at [1179, 17] on icon "" at bounding box center [1183, 20] width 15 height 15
click at [1122, 86] on link "Sair" at bounding box center [1148, 86] width 97 height 20
